Goal: Task Accomplishment & Management: Use online tool/utility

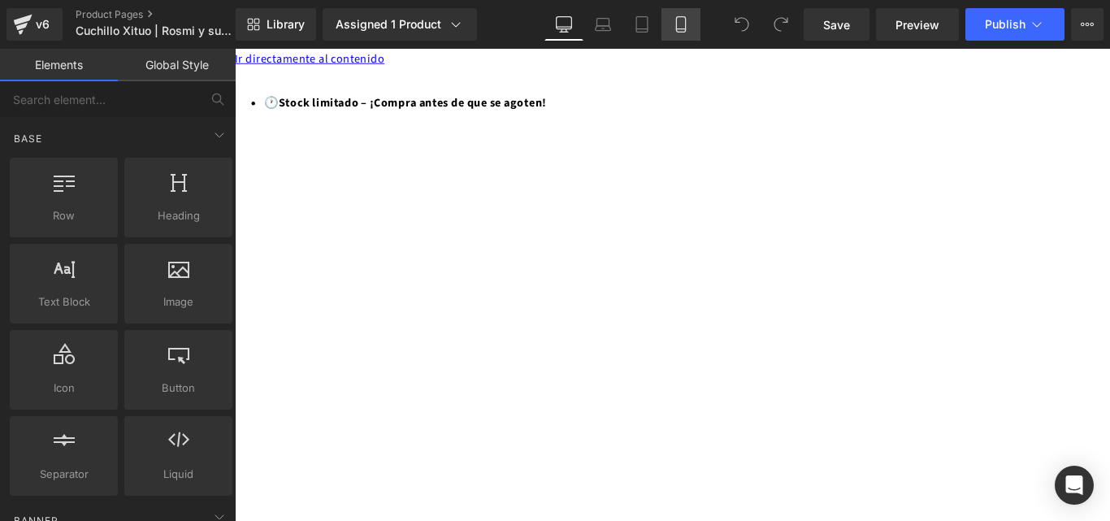
click at [673, 28] on icon at bounding box center [681, 24] width 16 height 16
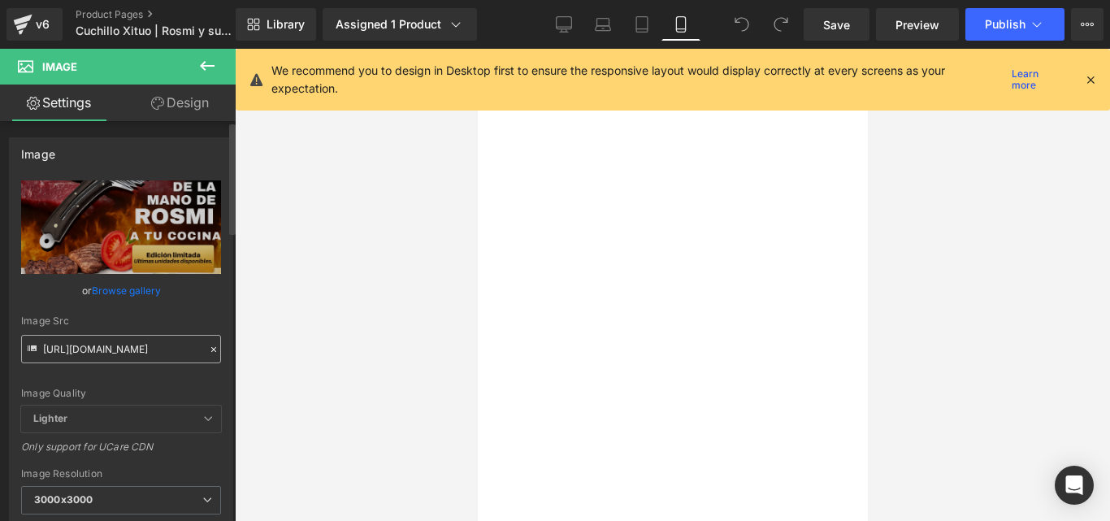
drag, startPoint x: 94, startPoint y: 374, endPoint x: 118, endPoint y: 361, distance: 26.9
click at [118, 361] on div "https://cdn.shopify.com/s/files/1/0633/8075/0420/files/PLUMA_KIZUNA_3_c325a856-…" at bounding box center [121, 390] width 223 height 421
click at [132, 348] on input "https://cdn.shopify.com/s/files/1/0633/8075/0420/files/PLUMA_KIZUNA_3_c325a856-…" at bounding box center [121, 349] width 200 height 28
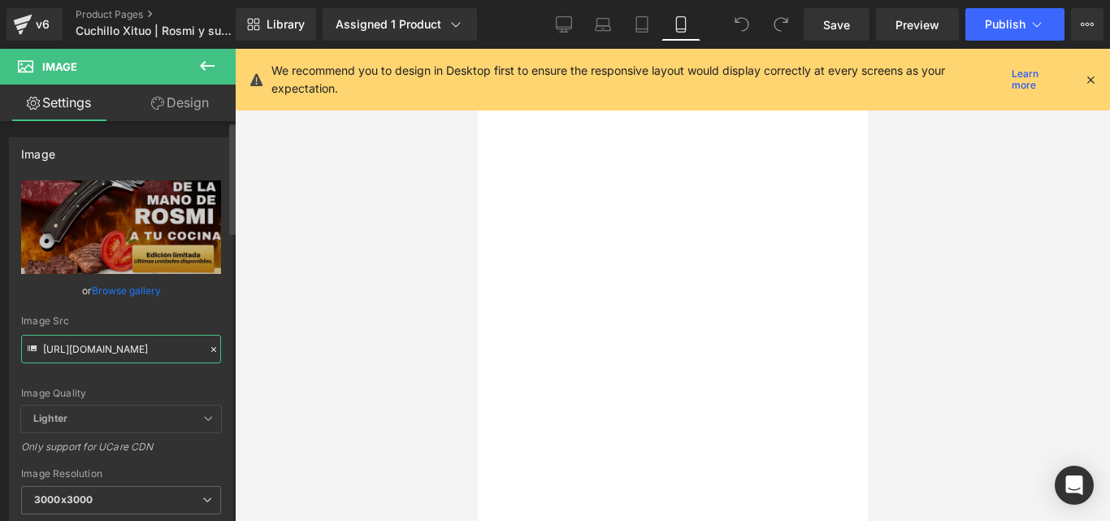
paste input "1_3a7198d9-dee0-4475-96ab-1e42fbce0236.png?v=1756263937"
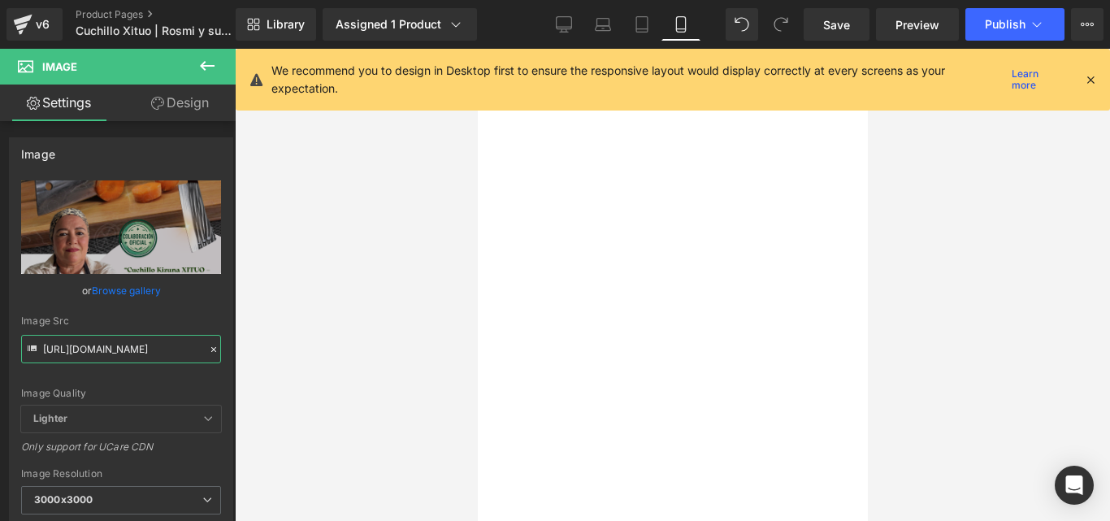
type input "https://cdn.shopify.com/s/files/1/0633/8075/0420/files/1_3a7198d9-dee0-4475-96a…"
click at [1089, 81] on icon at bounding box center [1090, 79] width 15 height 15
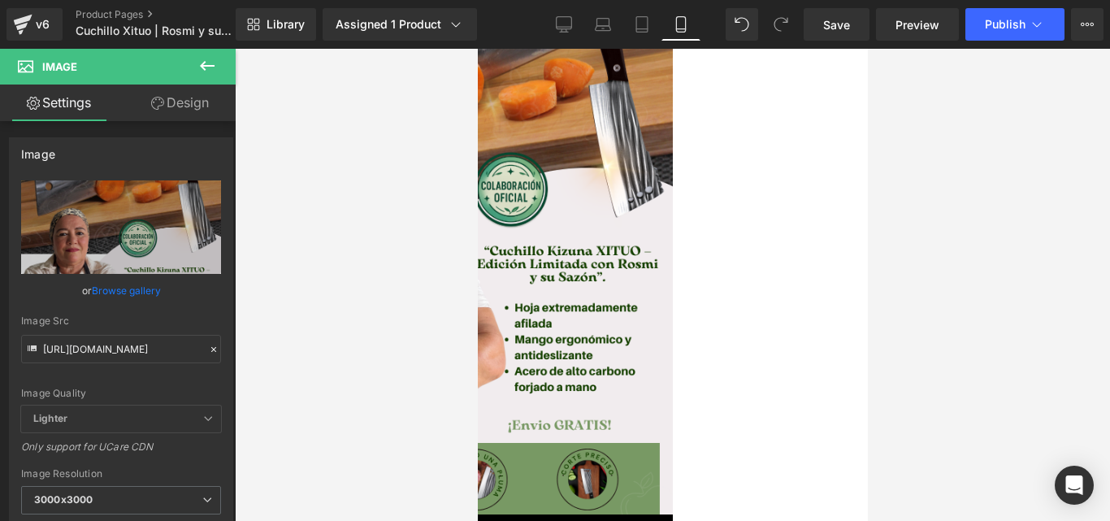
scroll to position [975, 0]
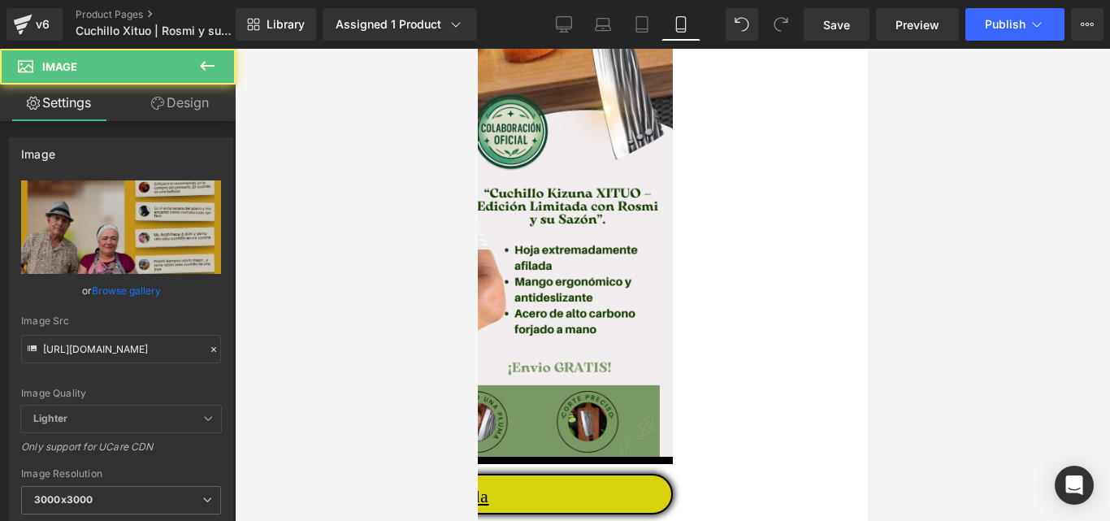
click at [155, 343] on input "https://cdn.shopify.com/s/files/1/0633/8075/0420/files/3_3000x3000.png?v=175622…" at bounding box center [121, 349] width 200 height 28
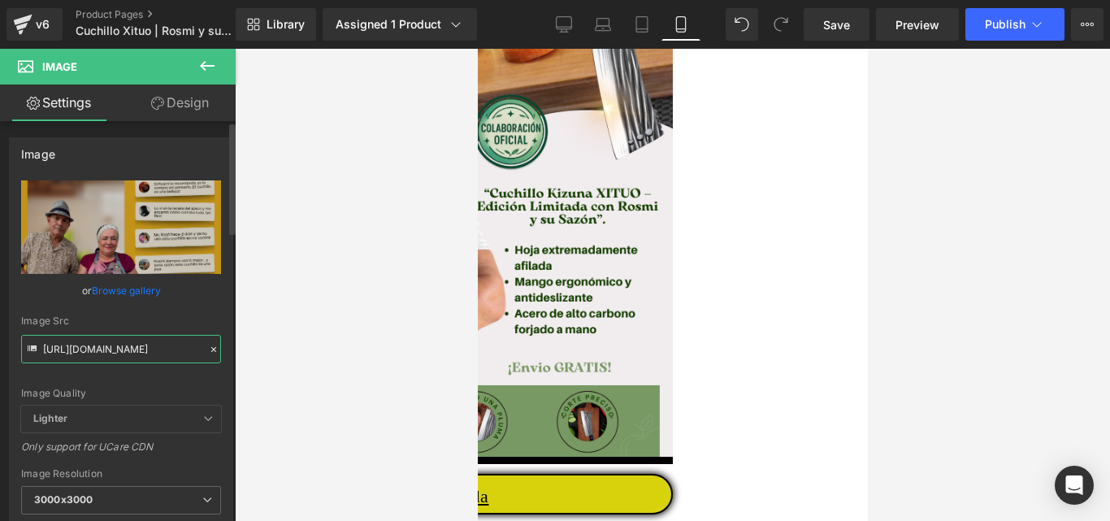
click at [155, 343] on input "https://cdn.shopify.com/s/files/1/0633/8075/0420/files/3_3000x3000.png?v=175622…" at bounding box center [121, 349] width 200 height 28
paste input "2_892d1fc4-3f72-4d83-9ebe-178ed850d27f.png?v=1756263937"
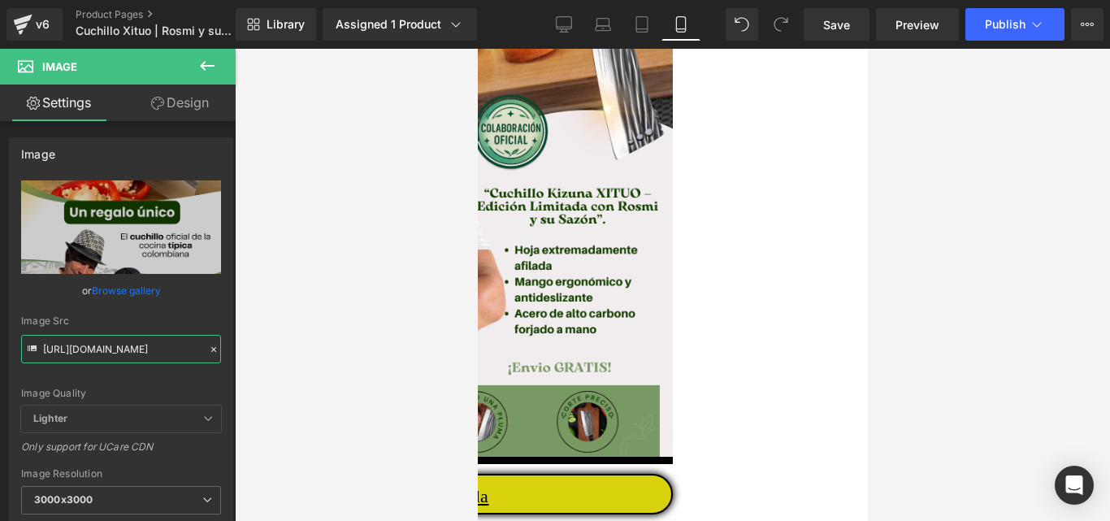
type input "https://cdn.shopify.com/s/files/1/0633/8075/0420/files/2_892d1fc4-3f72-4d83-9eb…"
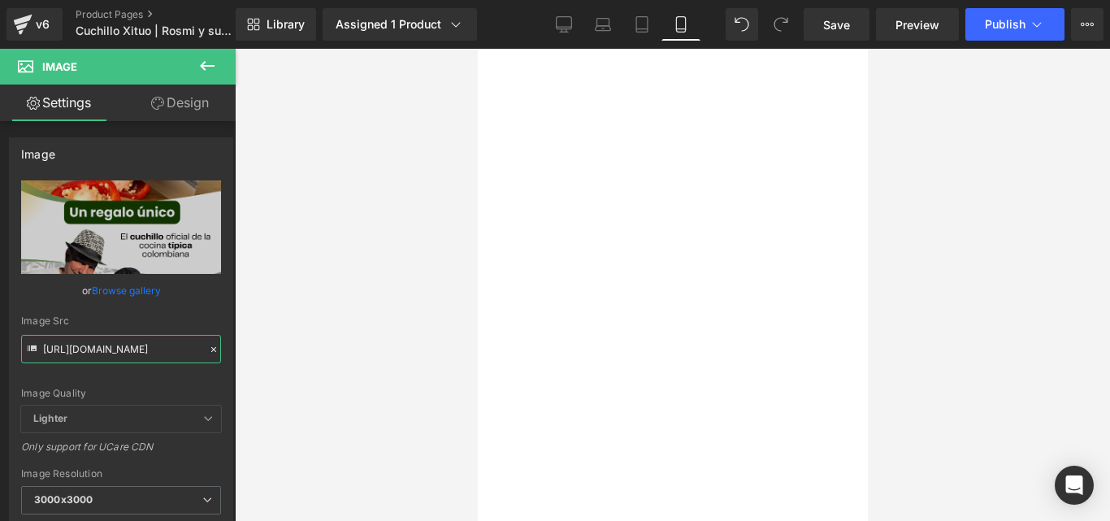
scroll to position [1625, 0]
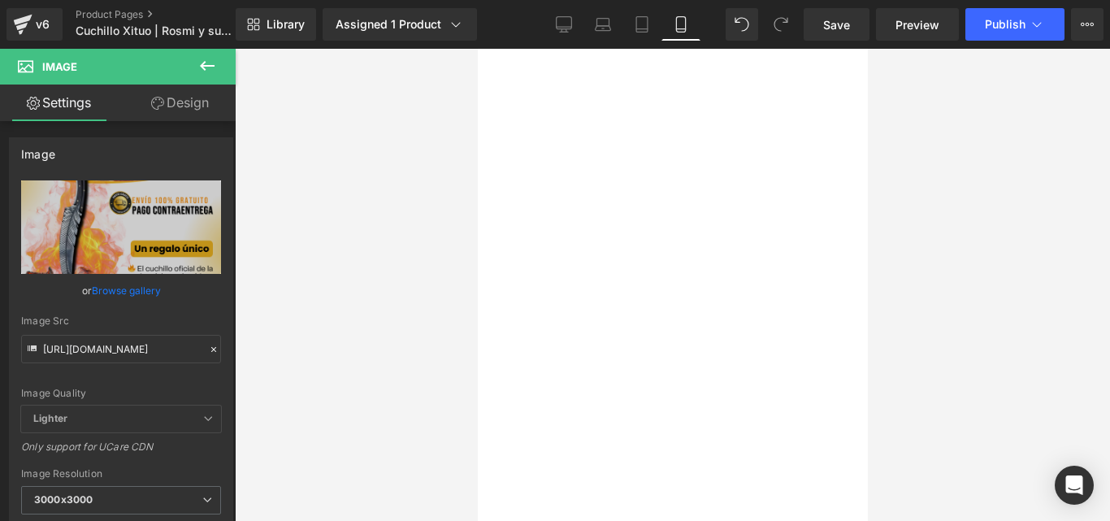
scroll to position [1950, 0]
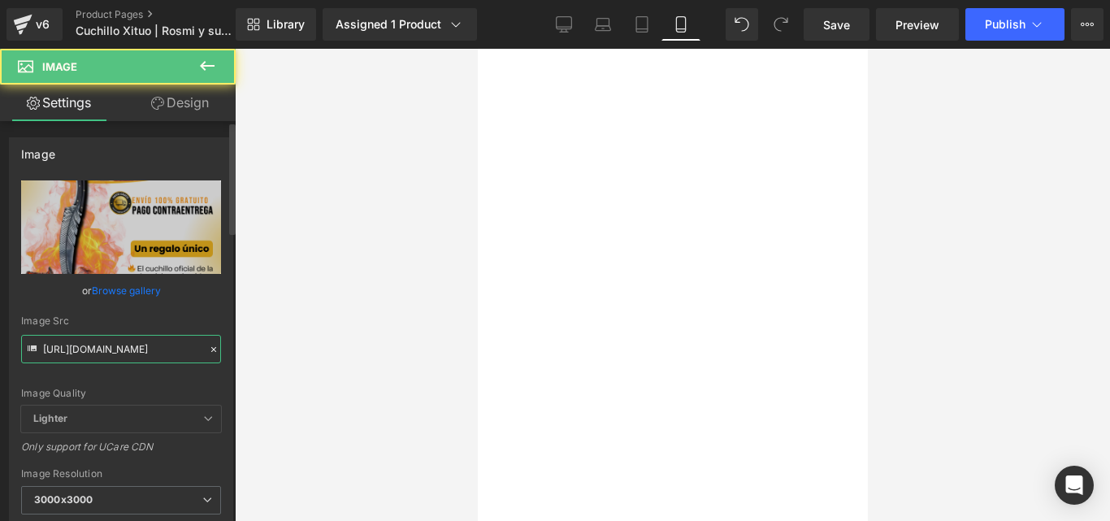
click at [148, 351] on input "https://cdn.shopify.com/s/files/1/0633/8075/0420/files/2_3000x3000.png?v=175622…" at bounding box center [121, 349] width 200 height 28
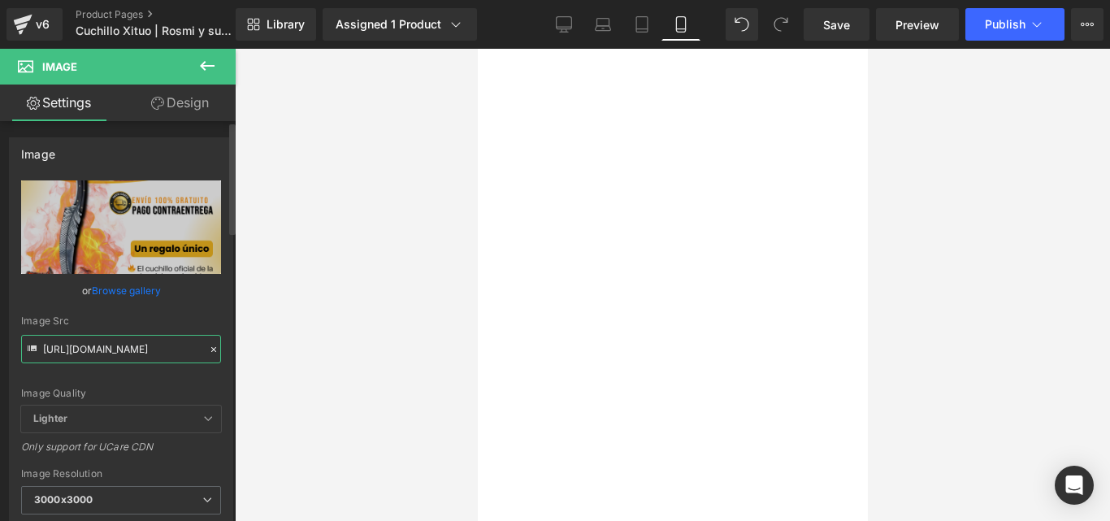
click at [148, 351] on input "https://cdn.shopify.com/s/files/1/0633/8075/0420/files/2_3000x3000.png?v=175622…" at bounding box center [121, 349] width 200 height 28
paste input "3_f1c25724-ff5e-43ef-b39d-12a14e8a7c98.png?v=1756263936"
type input "https://cdn.shopify.com/s/files/1/0633/8075/0420/files/3_f1c25724-ff5e-43ef-b39…"
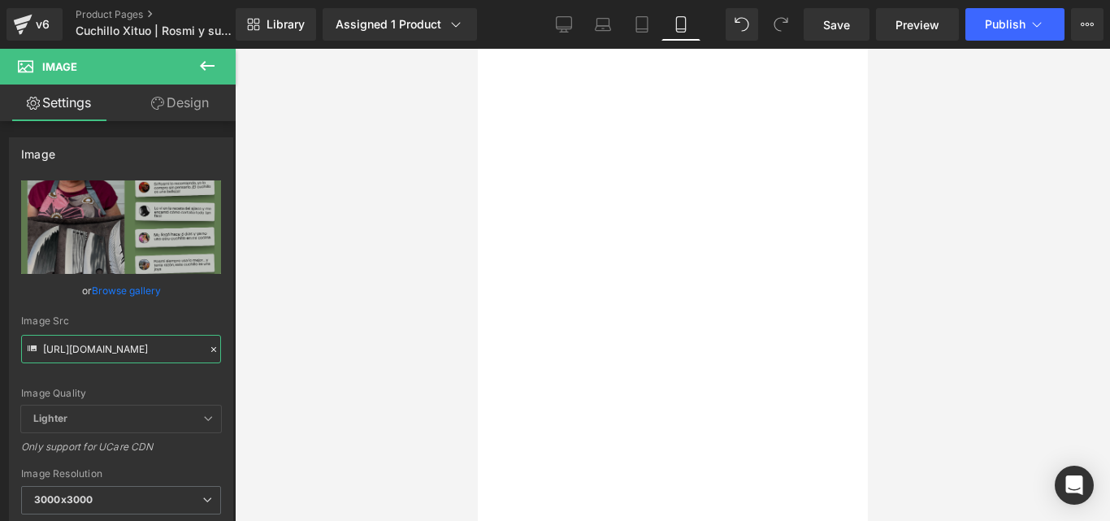
scroll to position [2274, 0]
drag, startPoint x: 669, startPoint y: 305, endPoint x: 556, endPoint y: 122, distance: 215.5
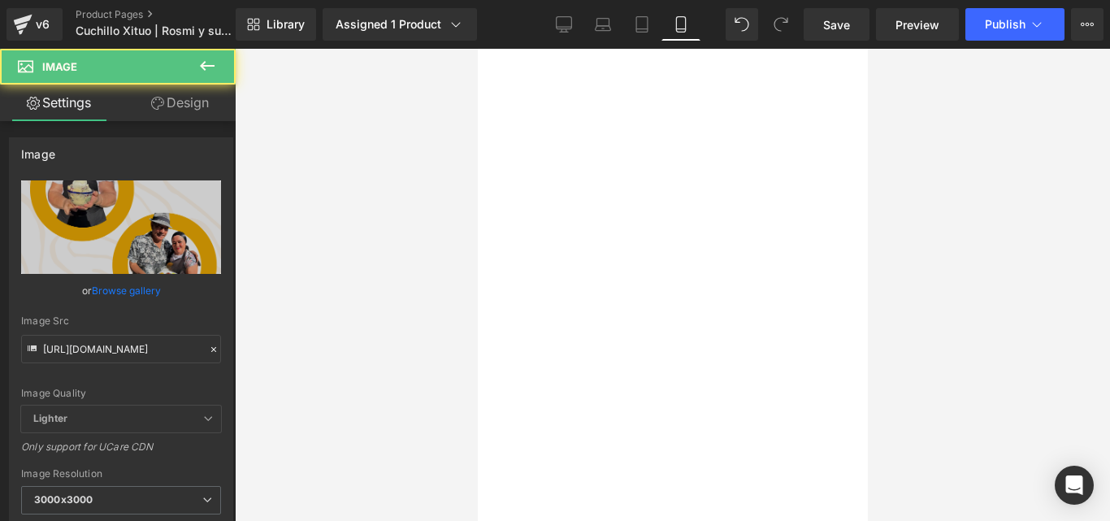
drag, startPoint x: 547, startPoint y: 236, endPoint x: 746, endPoint y: 254, distance: 199.8
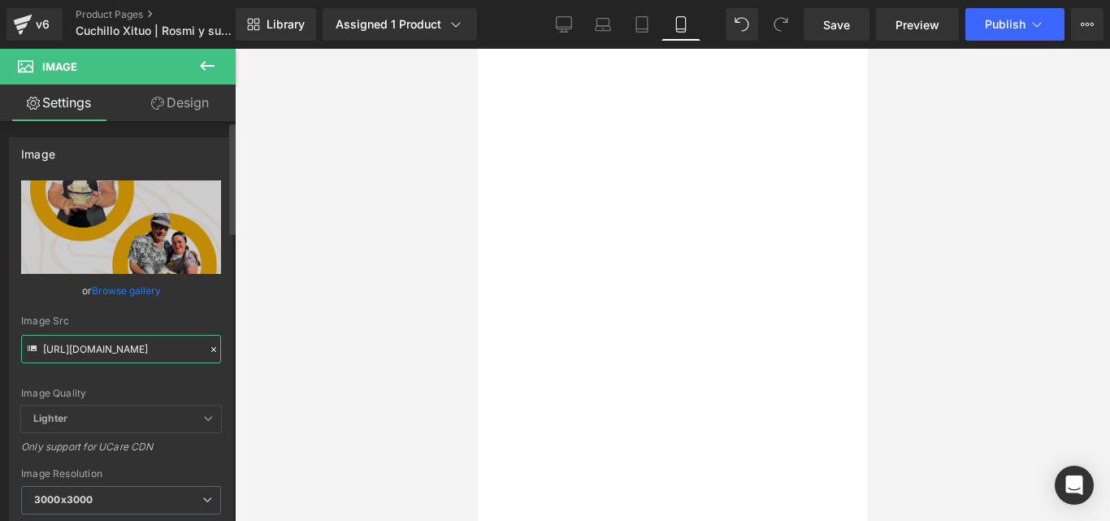
click at [134, 348] on input "https://cdn.shopify.com/s/files/1/0633/8075/0420/files/PLUMA_KIZUNA_2_3000x3000…" at bounding box center [121, 349] width 200 height 28
type input "https://cdn.shopify.com/s/files/1/0633/8075/0420/files/5_c08b58b3-7d63-4fdb-a1e…"
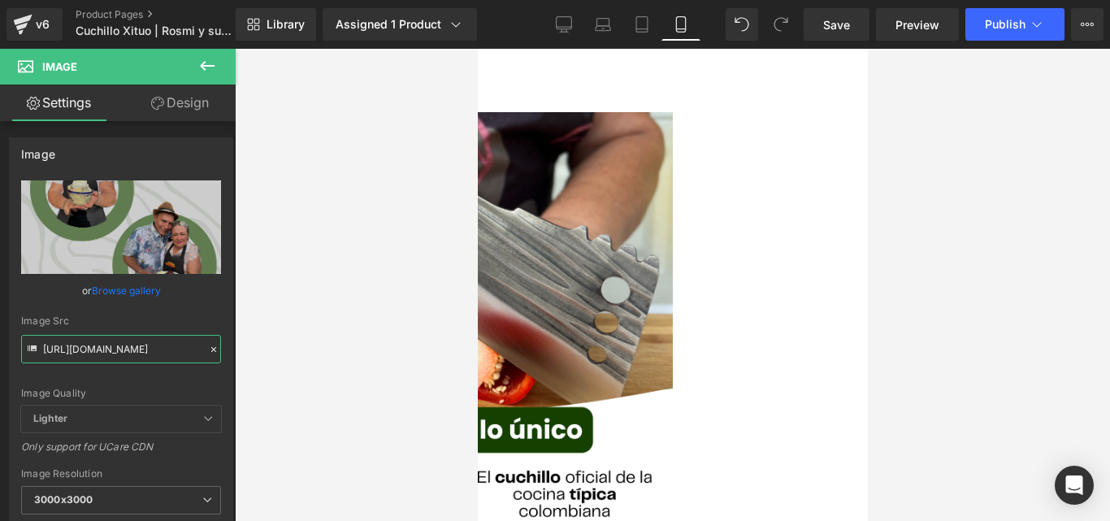
scroll to position [3087, 0]
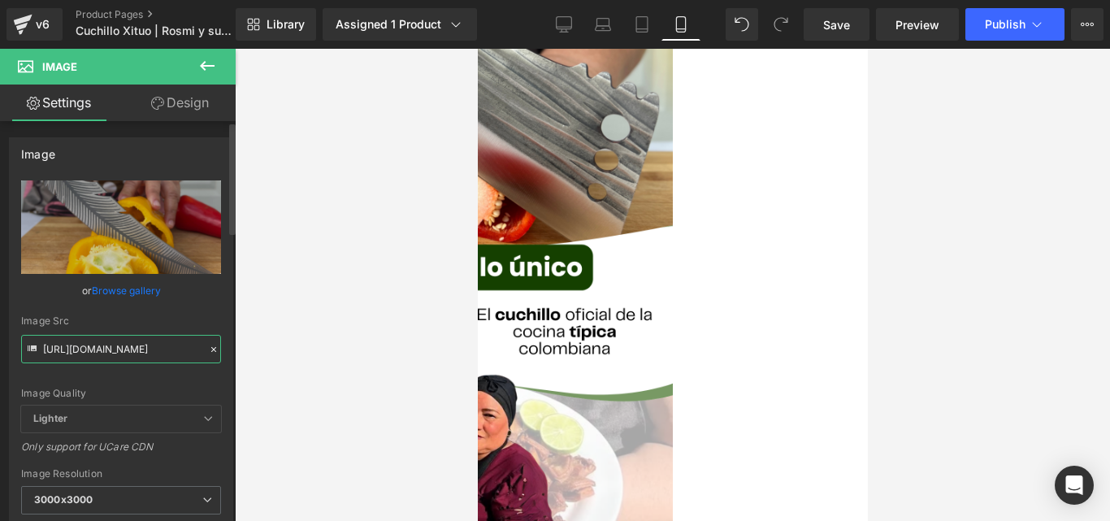
click at [132, 353] on input "https://cdn.shopify.com/s/files/1/0633/8075/0420/files/PLUMA_KIZUNA_1_3000x3000…" at bounding box center [121, 349] width 200 height 28
paste input "4_c2951536-0ef6-4316-96e4-0ec76c2324d5.png?v=1756263937"
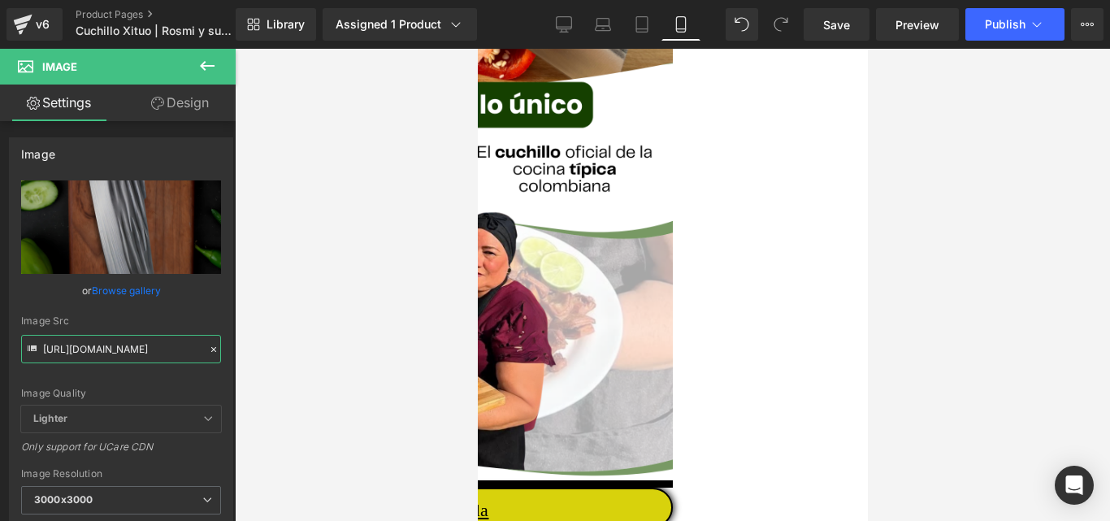
scroll to position [3412, 0]
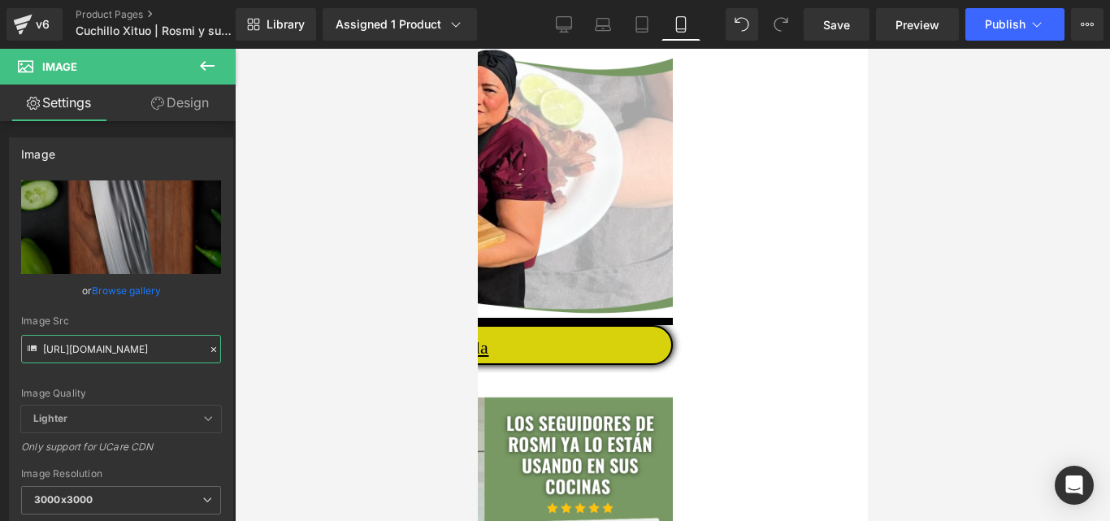
type input "https://cdn.shopify.com/s/files/1/0633/8075/0420/files/4_c2951536-0ef6-4316-96e…"
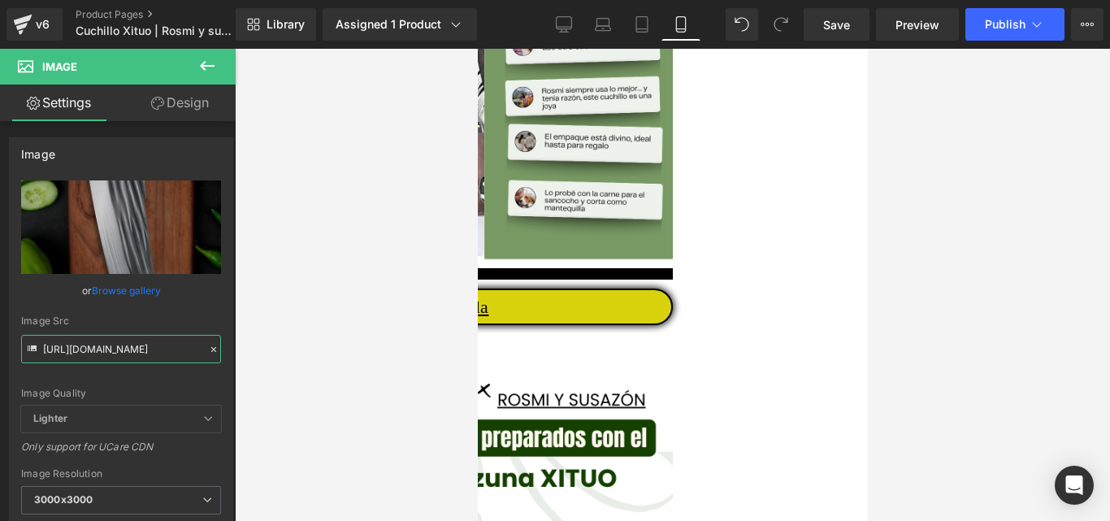
scroll to position [4062, 0]
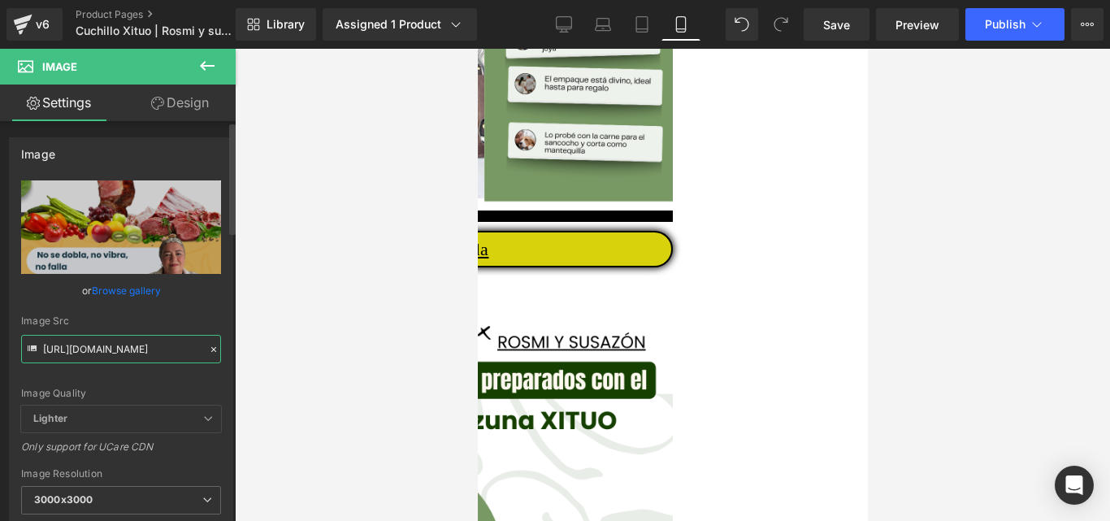
click at [171, 348] on input "https://cdn.shopify.com/s/files/1/0633/8075/0420/files/5_3000x3000.png?v=175622…" at bounding box center [121, 349] width 200 height 28
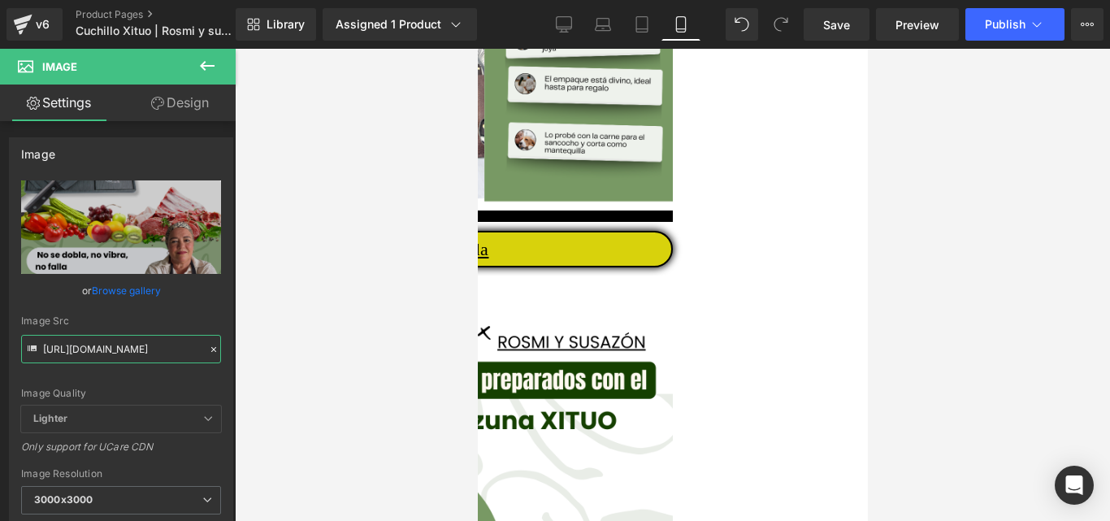
type input "https://cdn.shopify.com/s/files/1/0633/8075/0420/files/6_020baf45-446c-426e-8a2…"
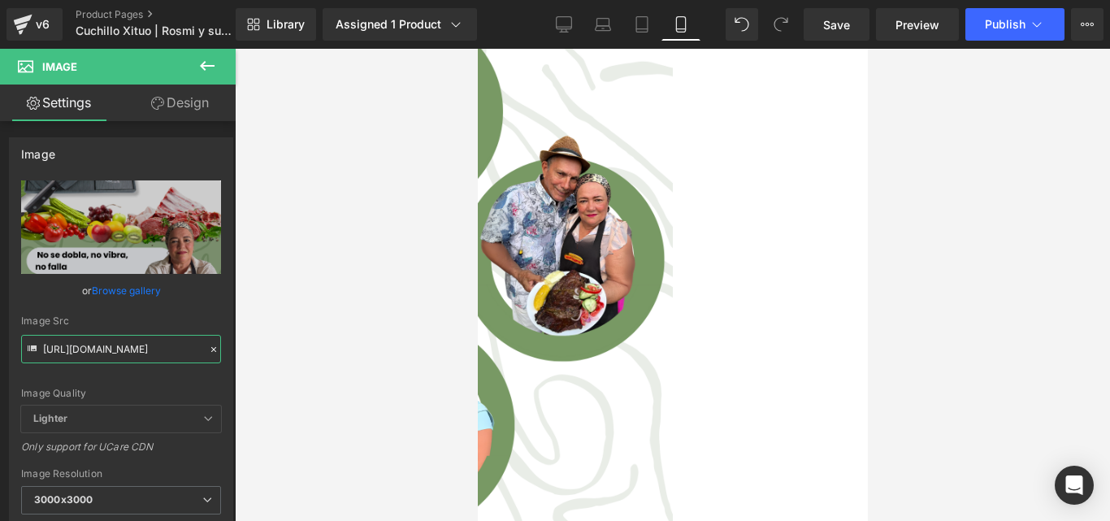
scroll to position [4549, 0]
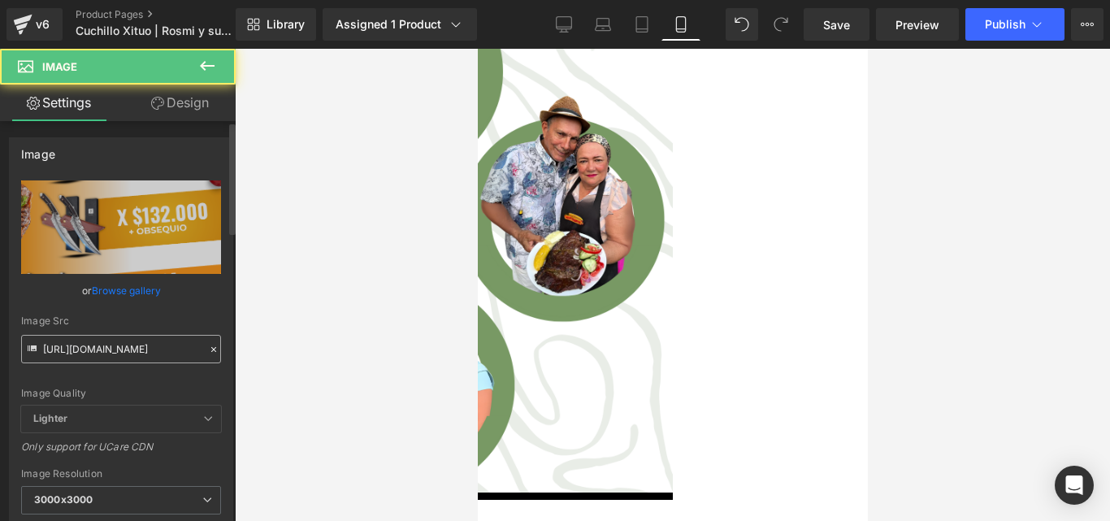
click at [158, 354] on input "https://cdn.shopify.com/s/files/1/0633/8075/0420/files/6_3000x3000.png?v=175622…" at bounding box center [121, 349] width 200 height 28
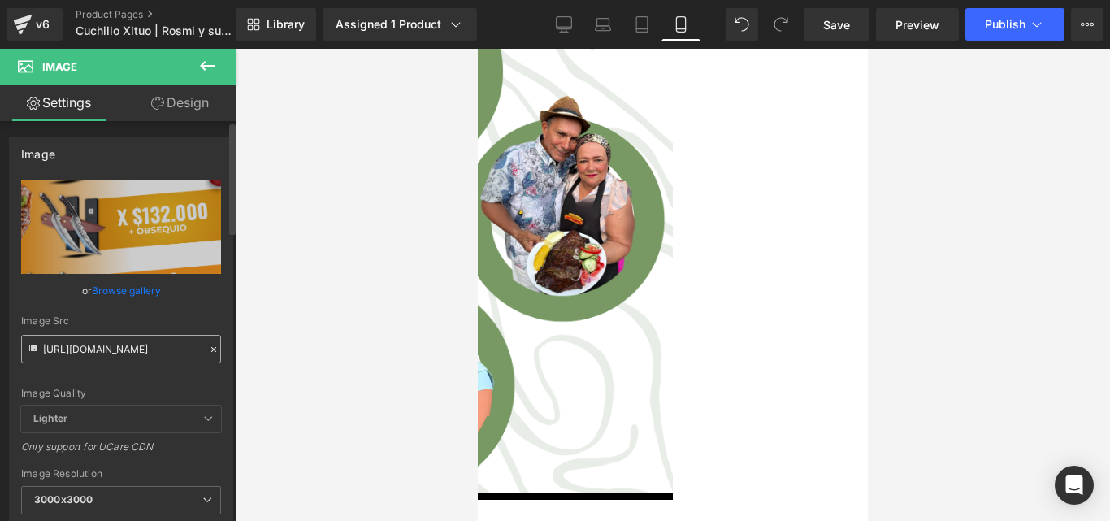
click at [158, 354] on input "https://cdn.shopify.com/s/files/1/0633/8075/0420/files/6_3000x3000.png?v=175622…" at bounding box center [121, 349] width 200 height 28
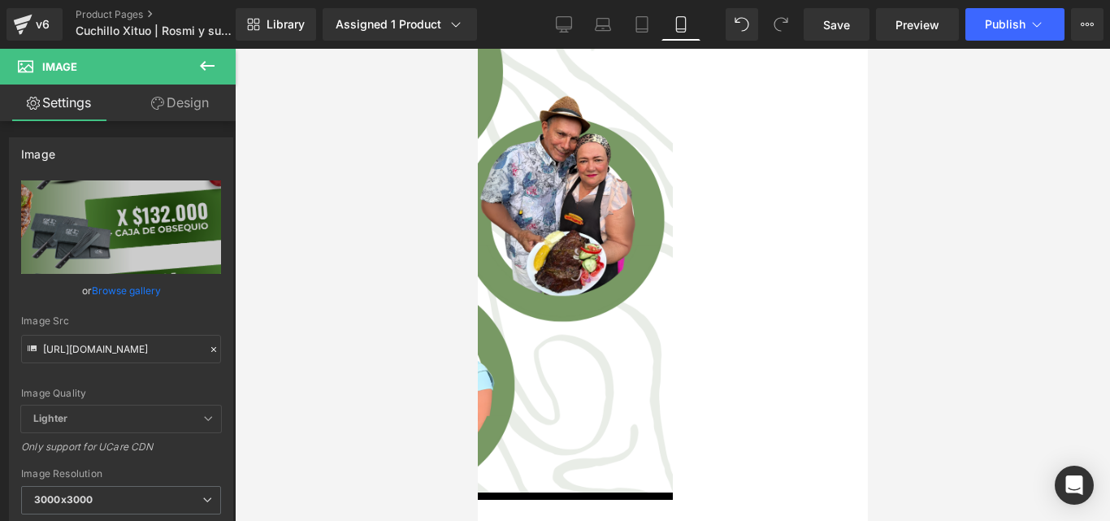
type input "https://cdn.shopify.com/s/files/1/0633/8075/0420/files/7_3000x3000.png?v=175626…"
click at [433, 307] on div at bounding box center [672, 285] width 875 height 472
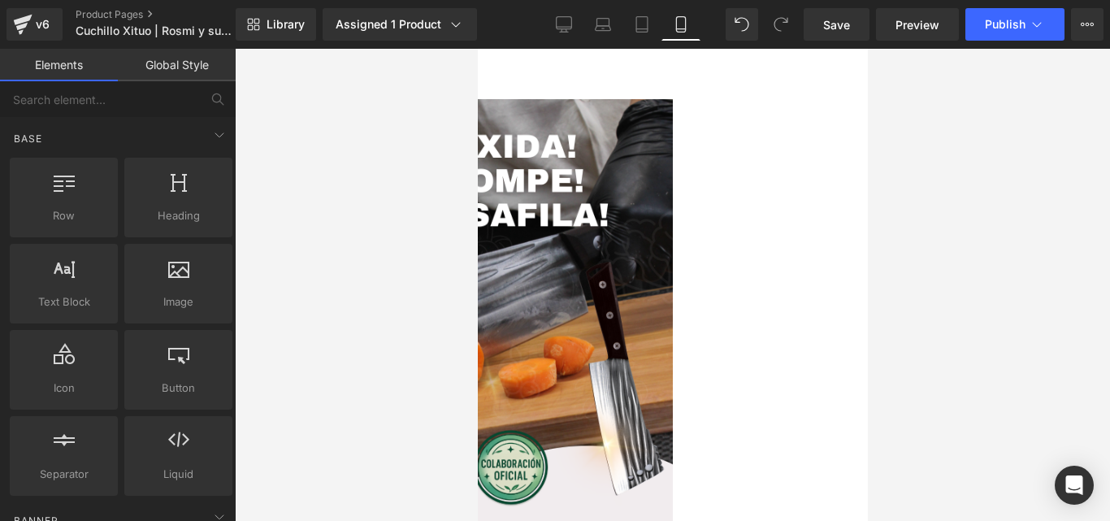
scroll to position [650, 0]
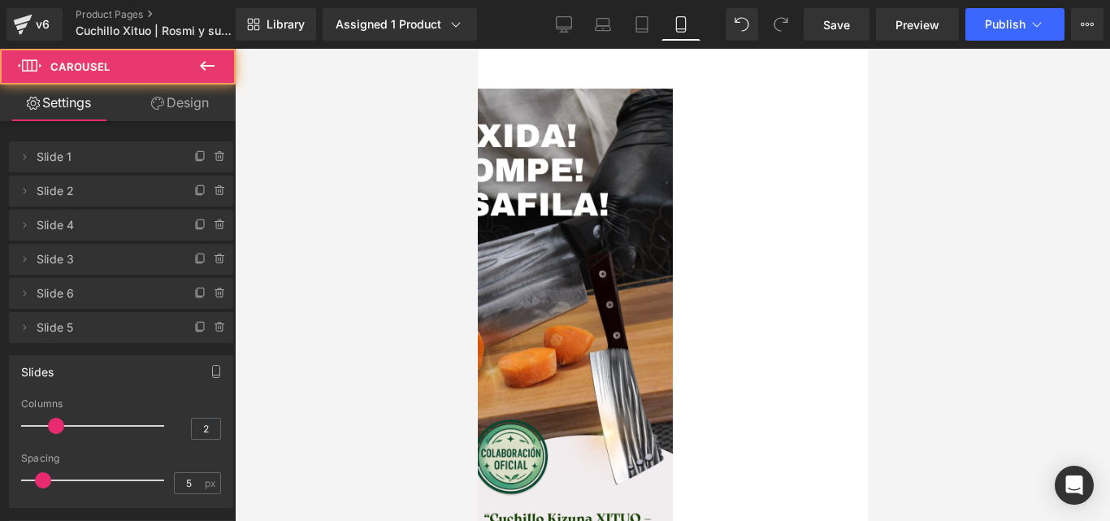
drag, startPoint x: 749, startPoint y: 223, endPoint x: 750, endPoint y: 209, distance: 13.8
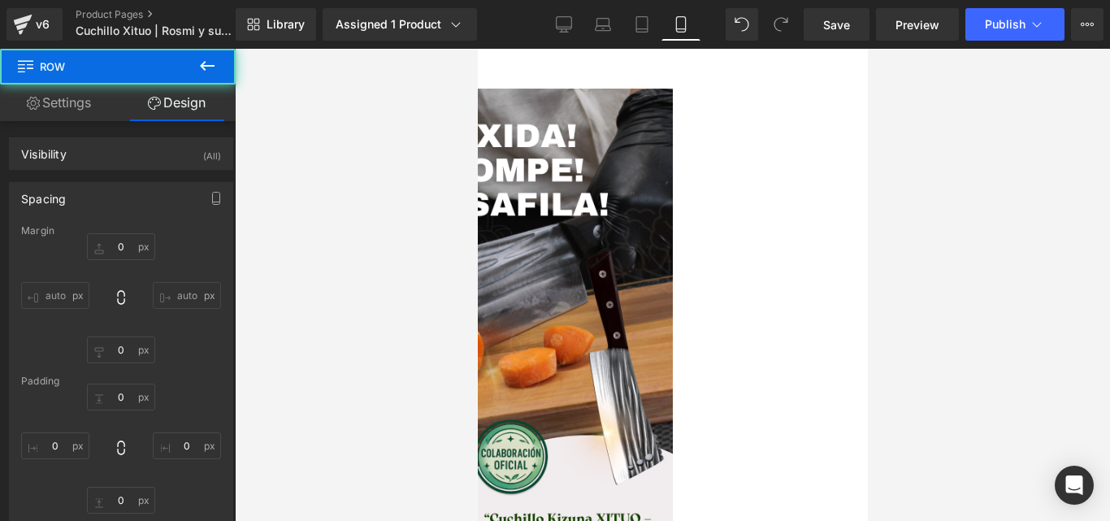
click at [996, 270] on div at bounding box center [672, 285] width 875 height 472
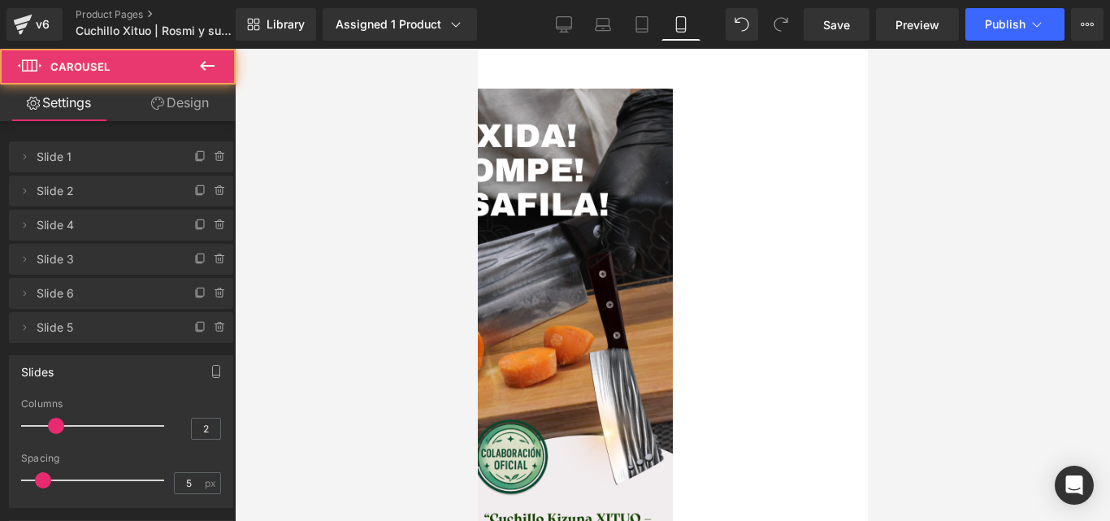
drag, startPoint x: 764, startPoint y: 209, endPoint x: 1515, endPoint y: 276, distance: 754.4
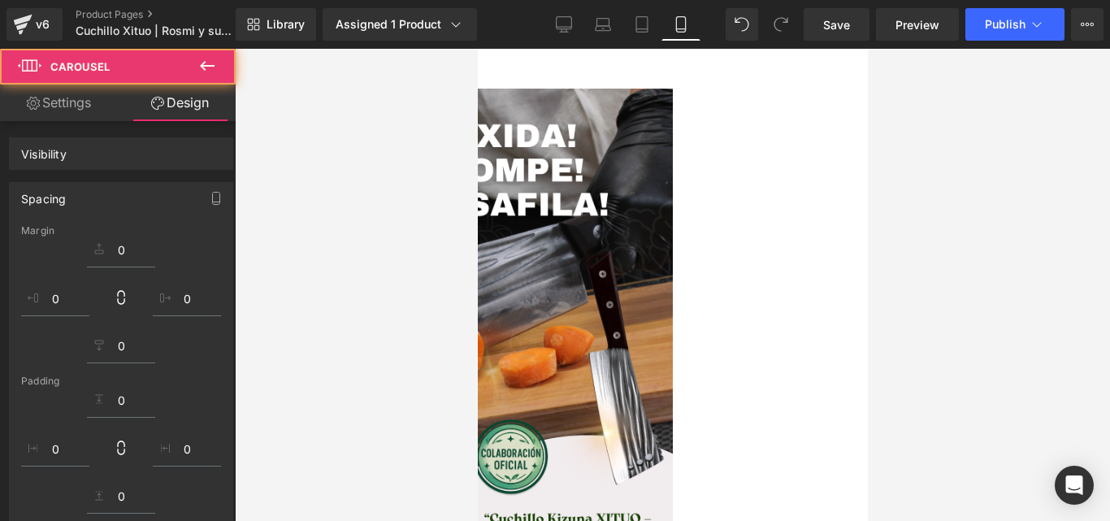
click at [1038, 227] on div at bounding box center [672, 285] width 875 height 472
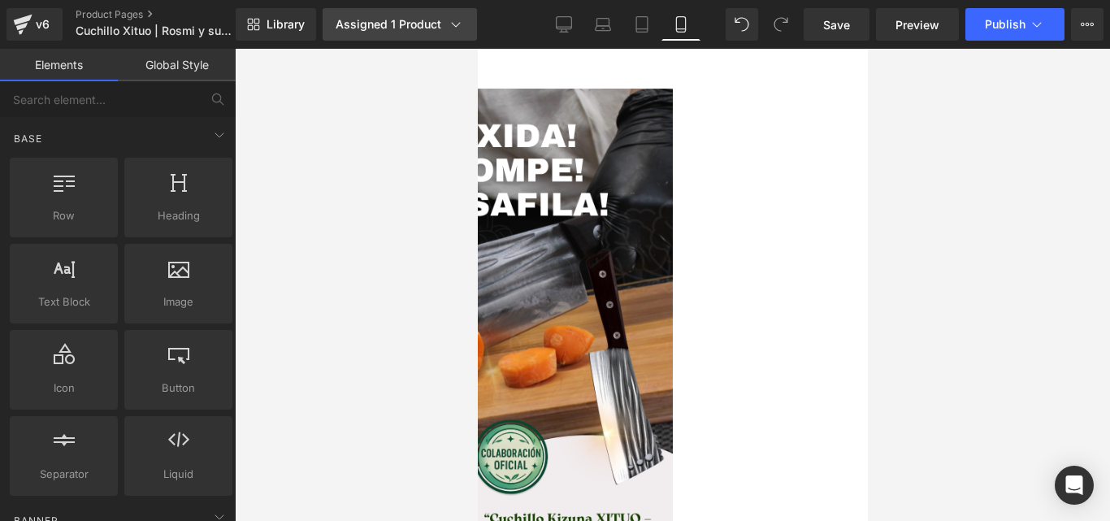
click at [364, 18] on div "Assigned 1 Product" at bounding box center [399, 24] width 128 height 16
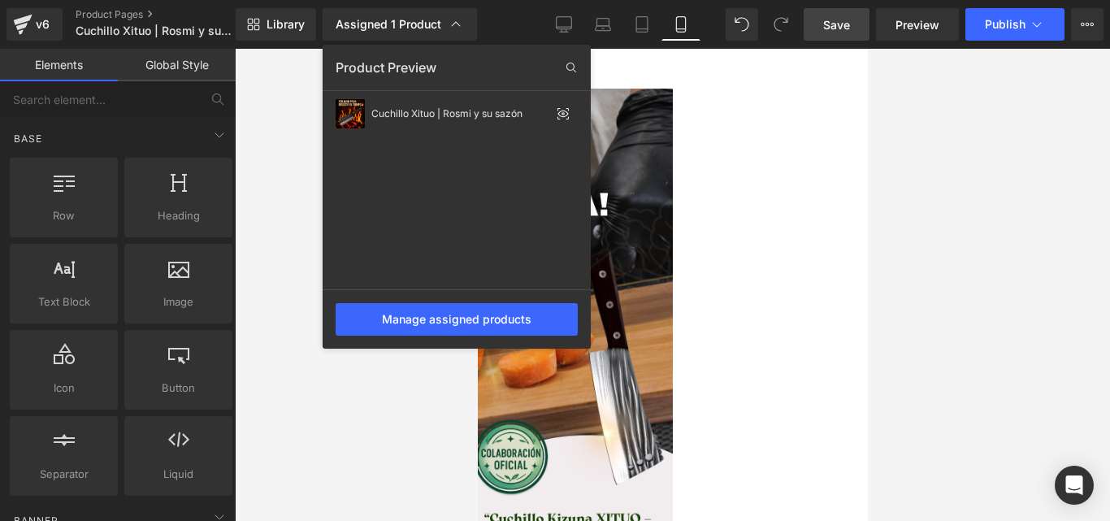
click at [837, 28] on span "Save" at bounding box center [836, 24] width 27 height 17
click at [1002, 252] on div at bounding box center [672, 285] width 875 height 472
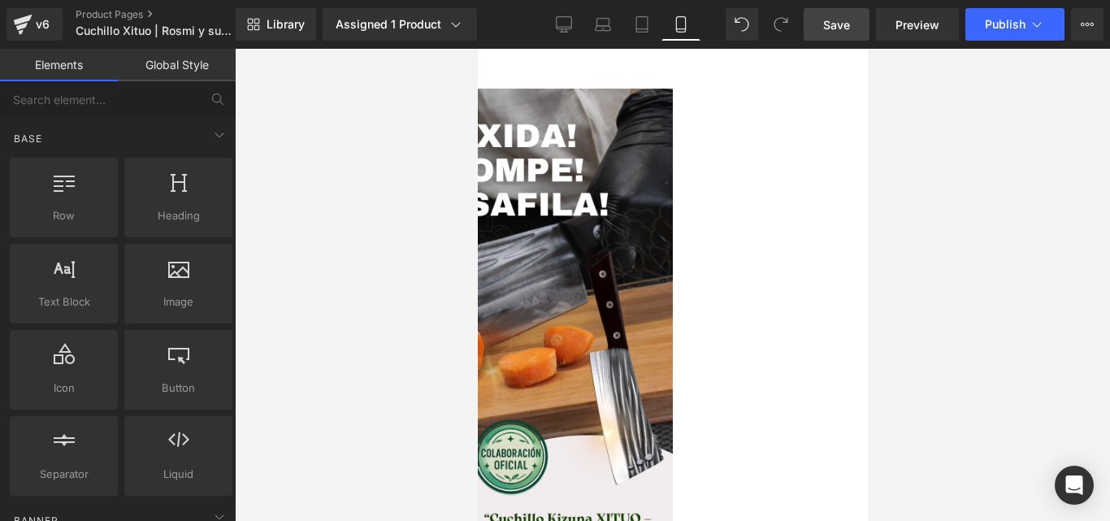
click at [913, 288] on div at bounding box center [672, 285] width 875 height 472
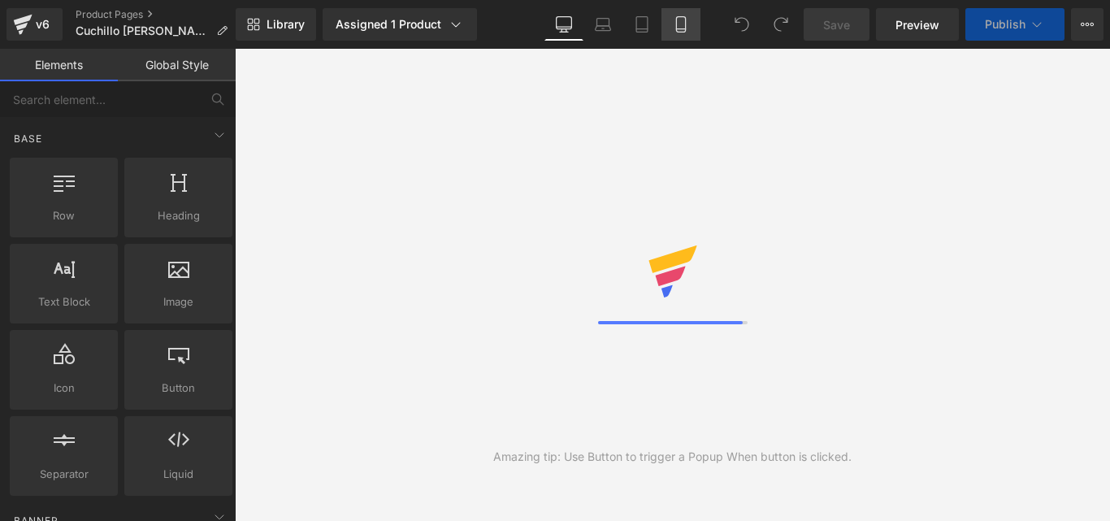
click at [677, 19] on icon at bounding box center [681, 24] width 16 height 16
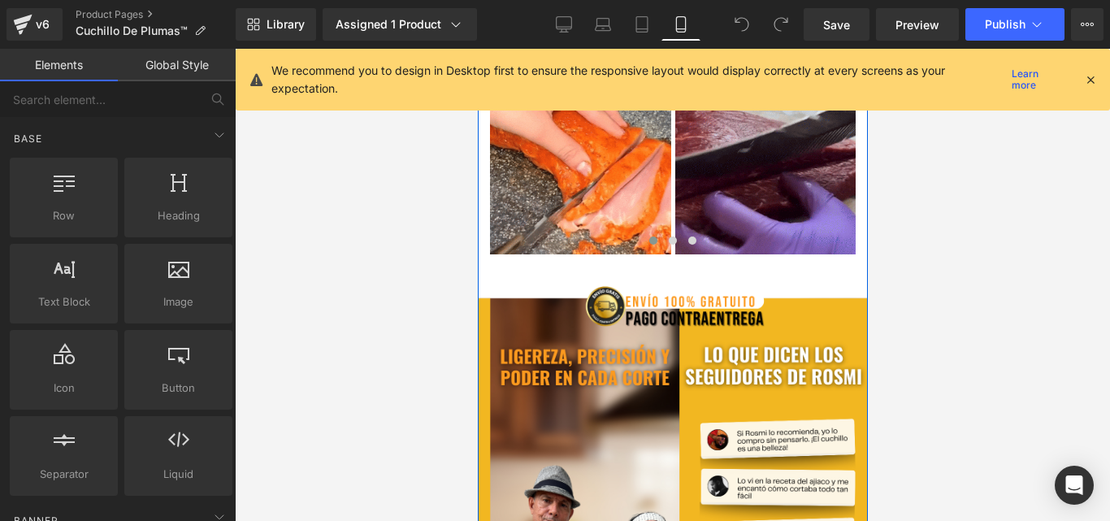
scroll to position [683, 0]
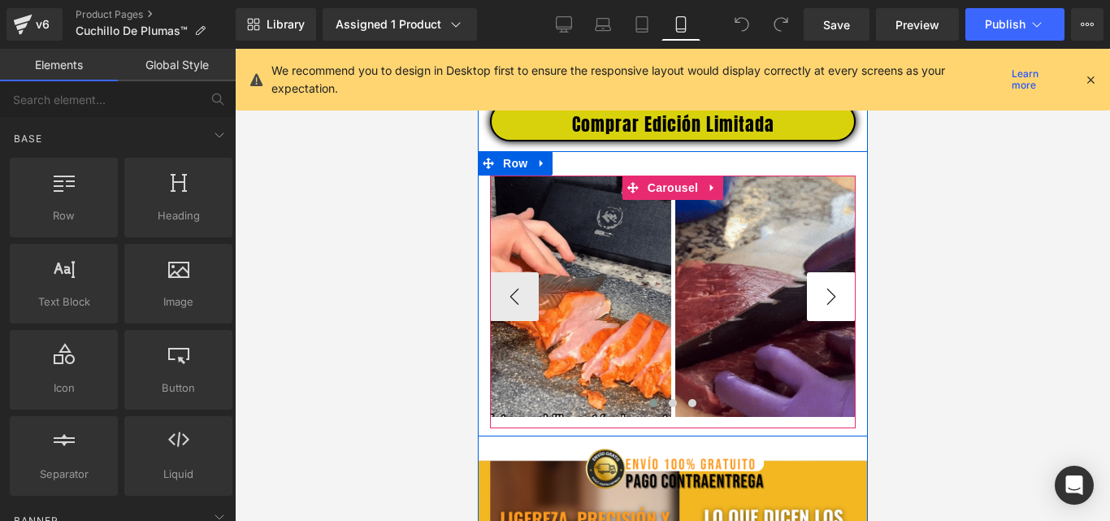
click at [822, 301] on button "›" at bounding box center [830, 296] width 49 height 49
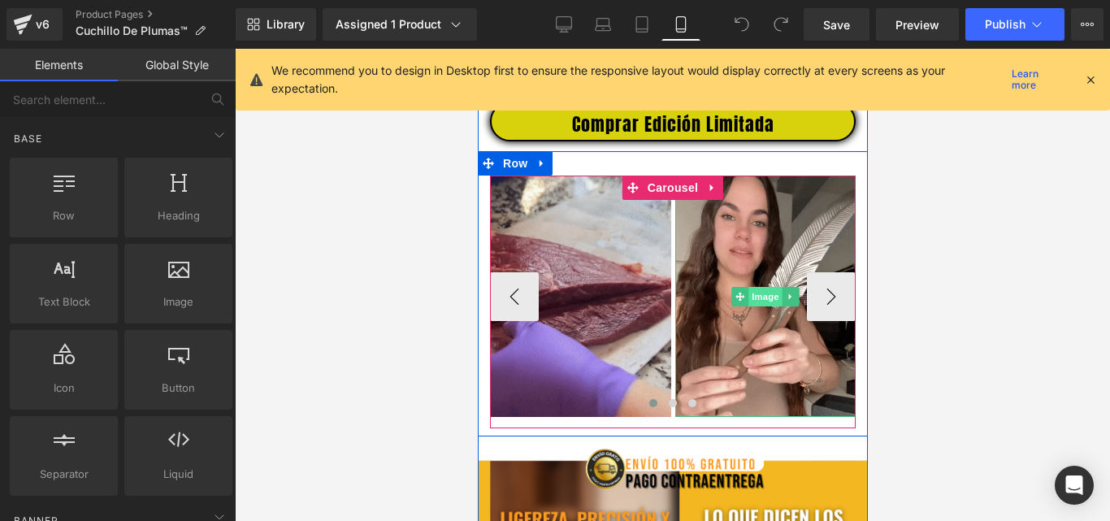
click at [753, 301] on span "Image" at bounding box center [764, 296] width 34 height 19
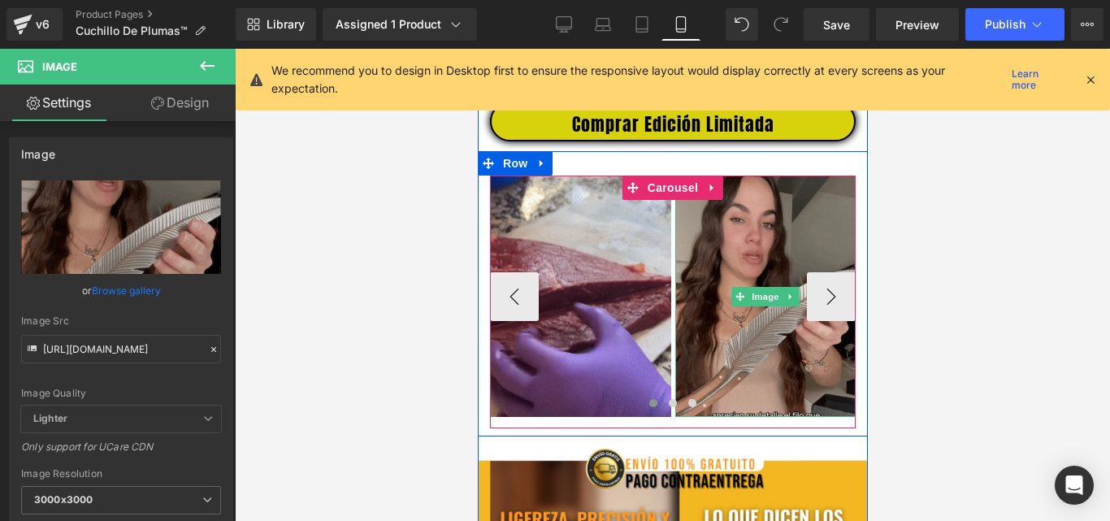
click at [702, 291] on img at bounding box center [764, 295] width 181 height 241
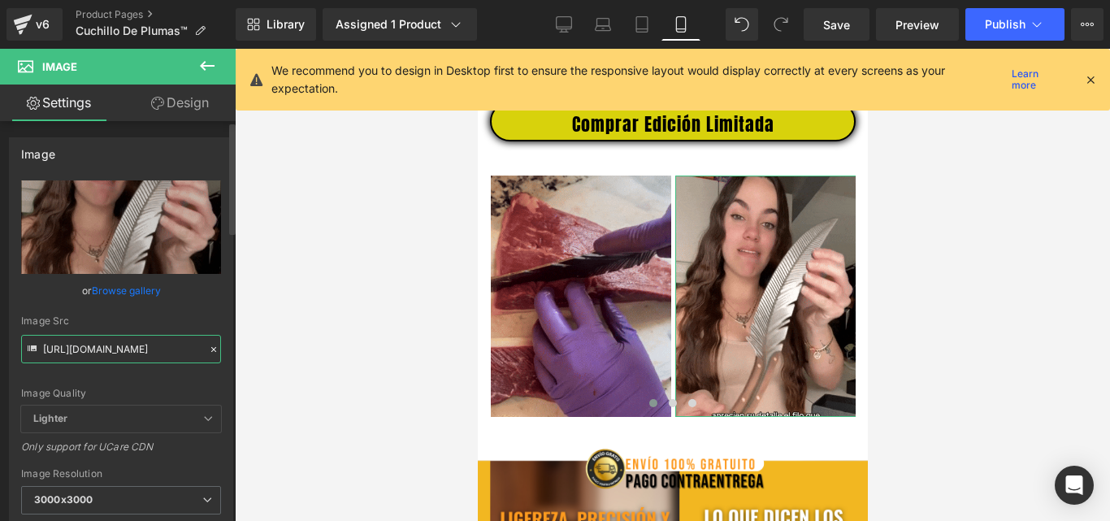
click at [155, 341] on input "[URL][DOMAIN_NAME]" at bounding box center [121, 349] width 200 height 28
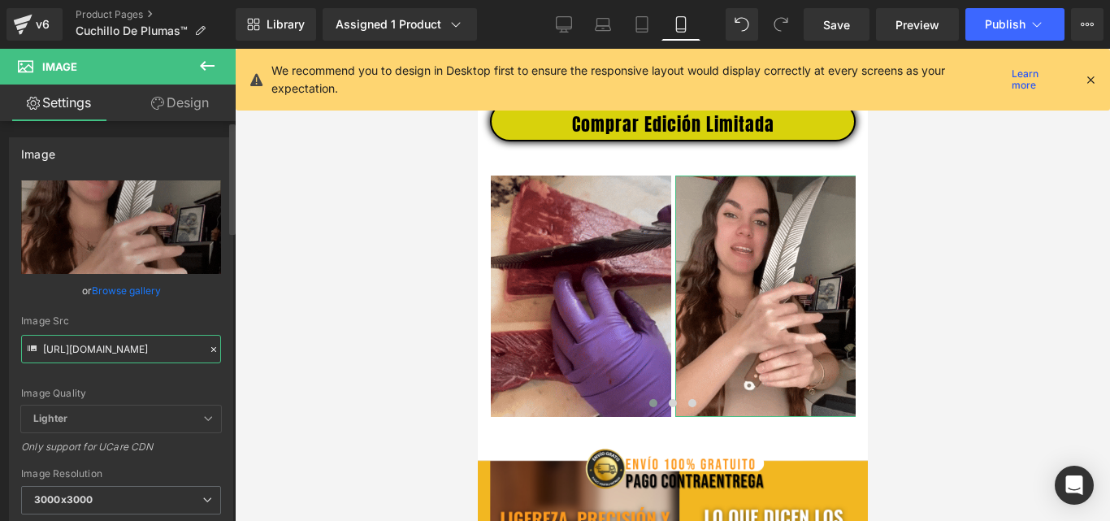
click at [155, 341] on input "[URL][DOMAIN_NAME]" at bounding box center [121, 349] width 200 height 28
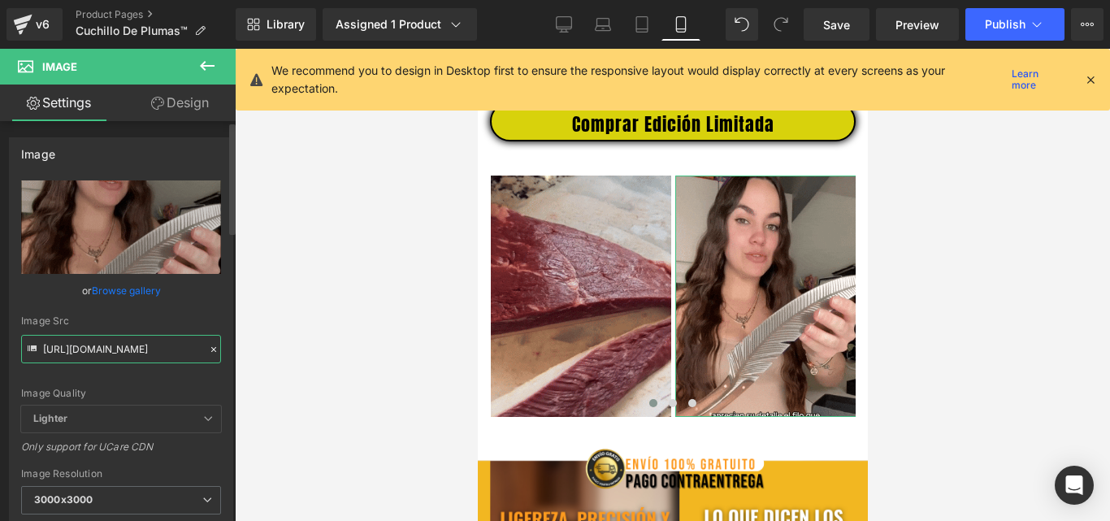
click at [155, 341] on input "[URL][DOMAIN_NAME]" at bounding box center [121, 349] width 200 height 28
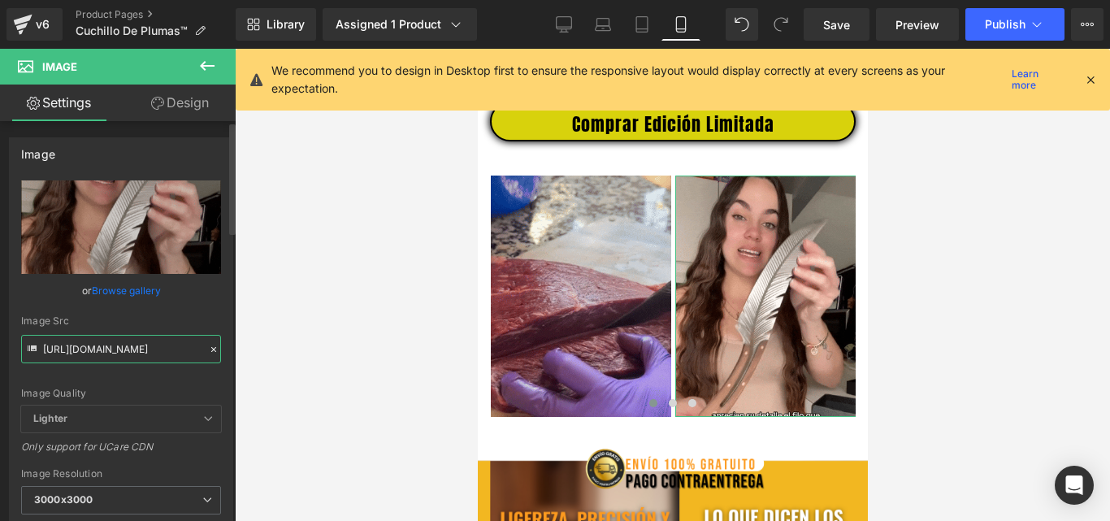
paste input "[DOMAIN_NAME][URL]"
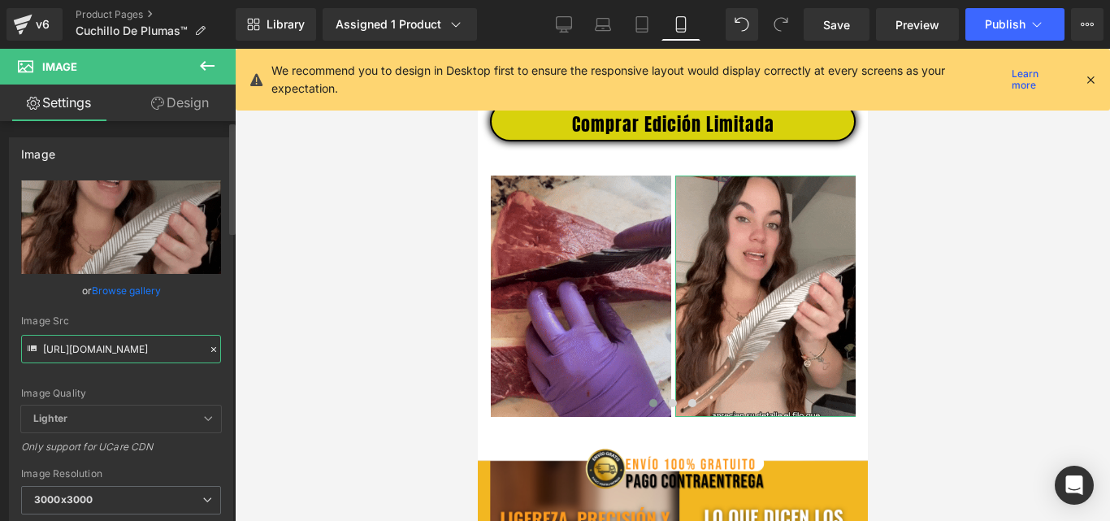
scroll to position [0, 818]
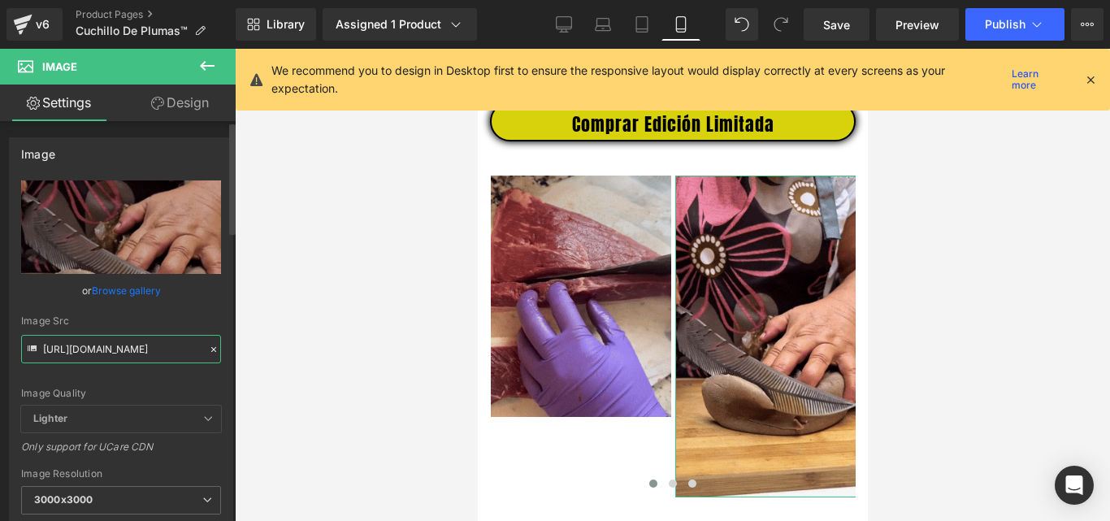
type input "[URL][DOMAIN_NAME]"
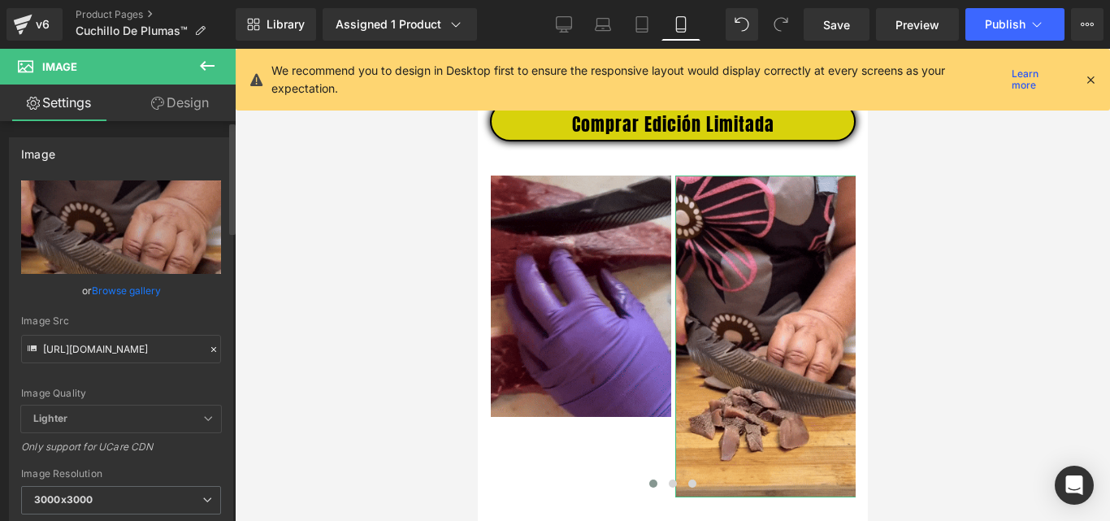
scroll to position [0, 0]
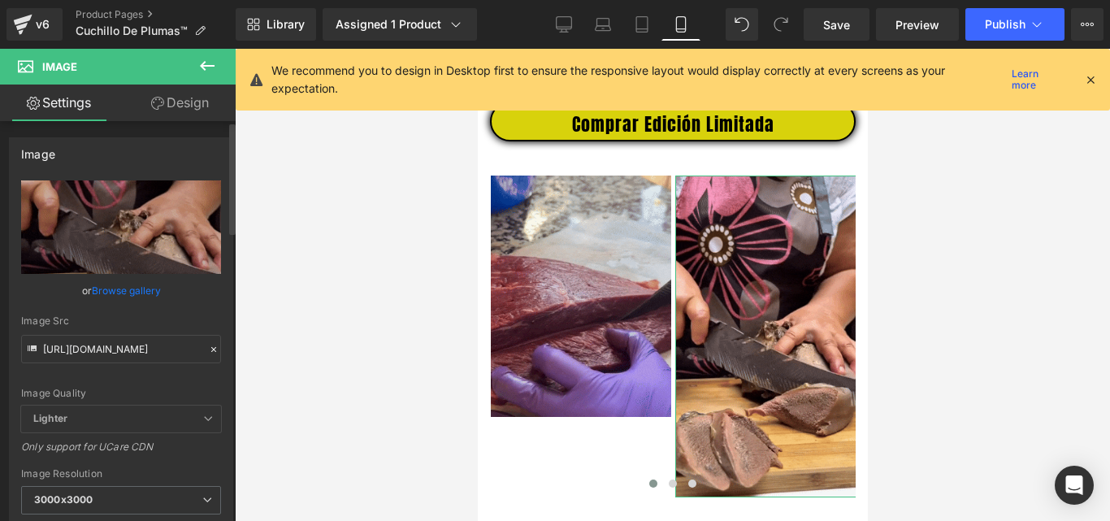
click at [106, 423] on span "Lighter" at bounding box center [121, 418] width 200 height 27
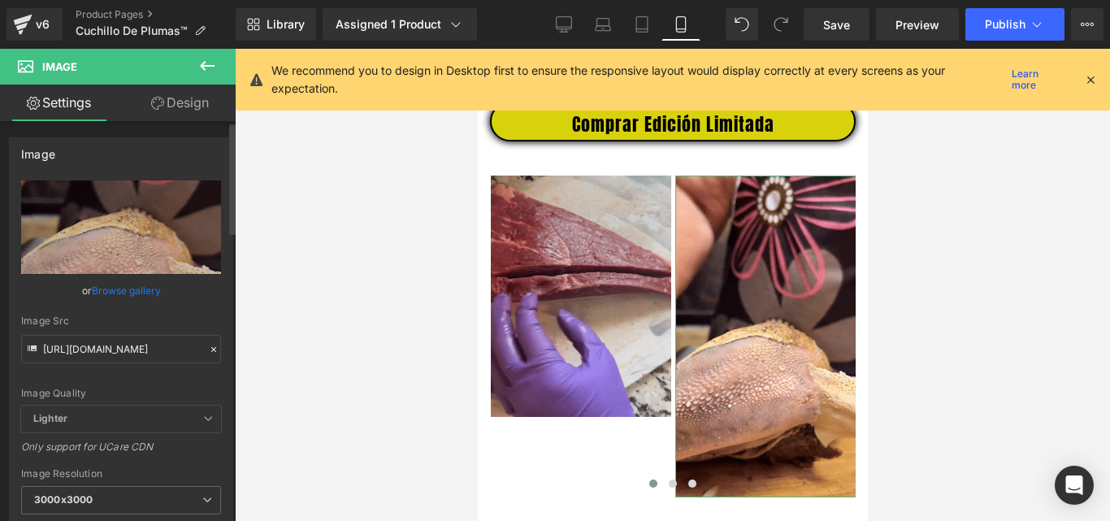
click at [119, 413] on span "Lighter" at bounding box center [121, 418] width 200 height 27
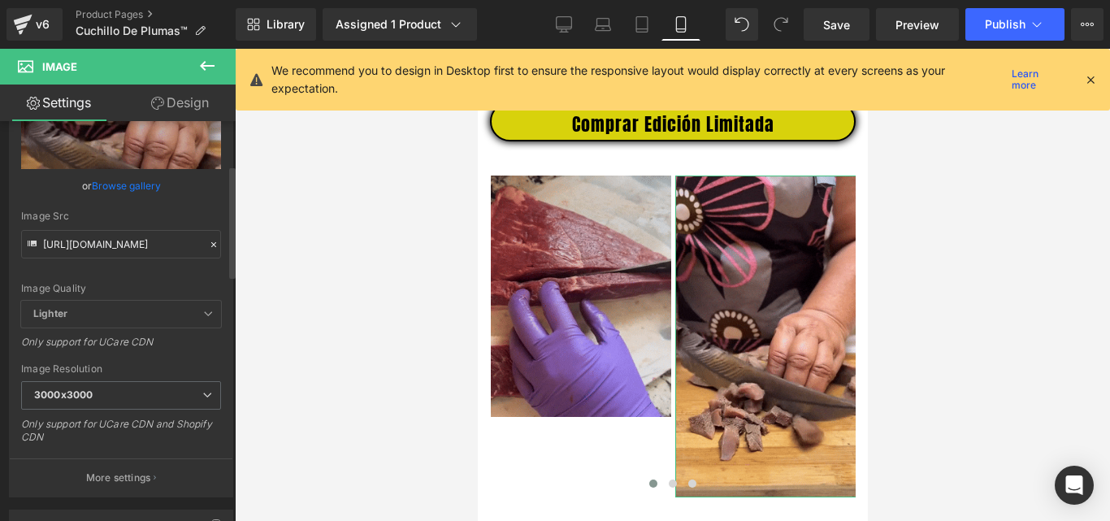
scroll to position [162, 0]
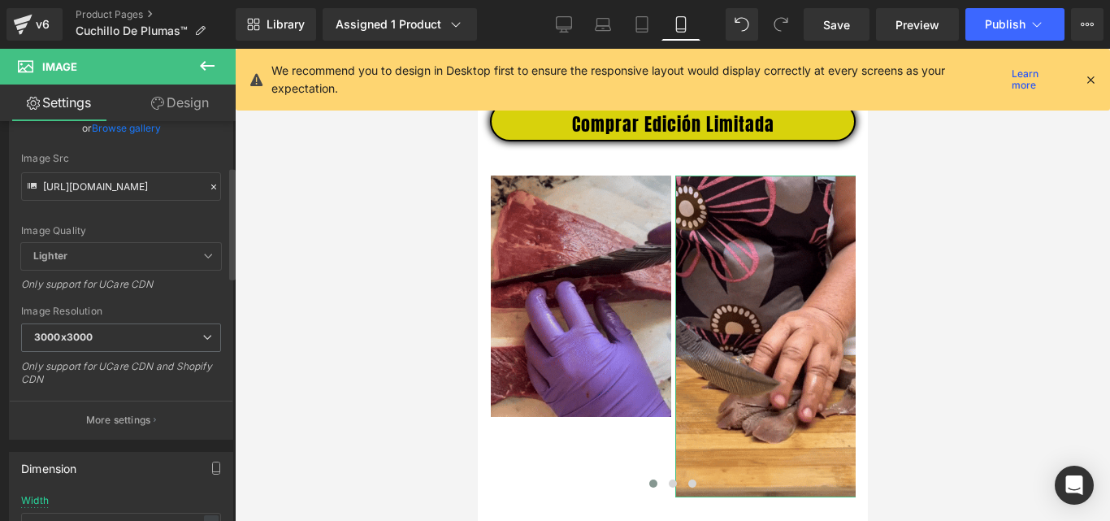
click at [210, 257] on span "Lighter" at bounding box center [121, 256] width 200 height 27
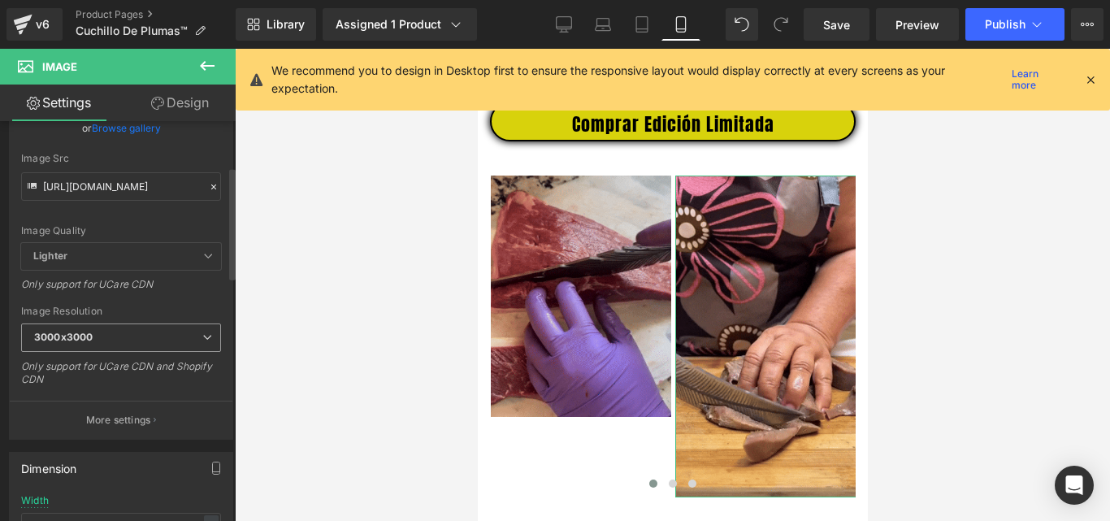
click at [171, 331] on span "3000x3000" at bounding box center [121, 337] width 200 height 28
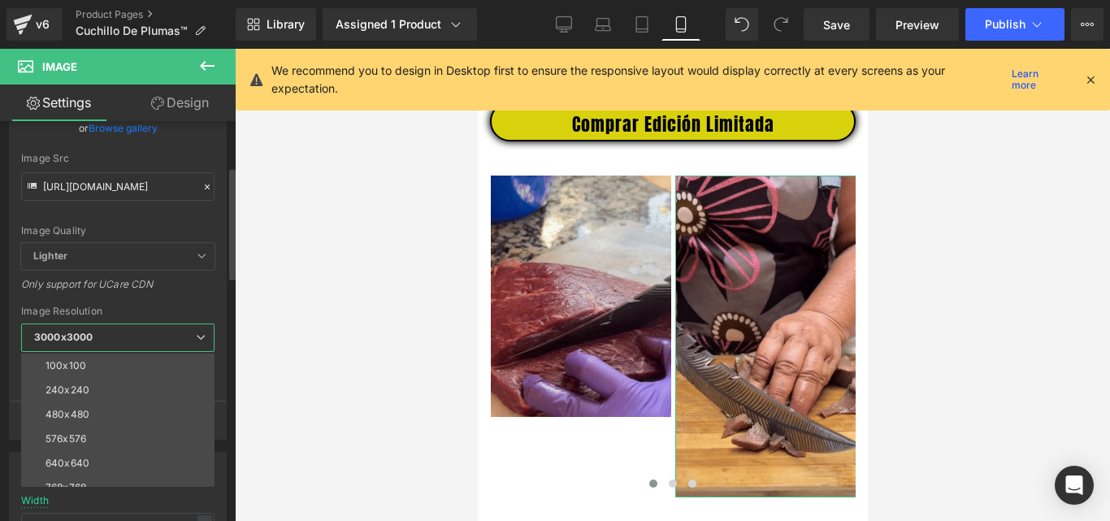
click at [171, 331] on span "3000x3000" at bounding box center [117, 337] width 193 height 28
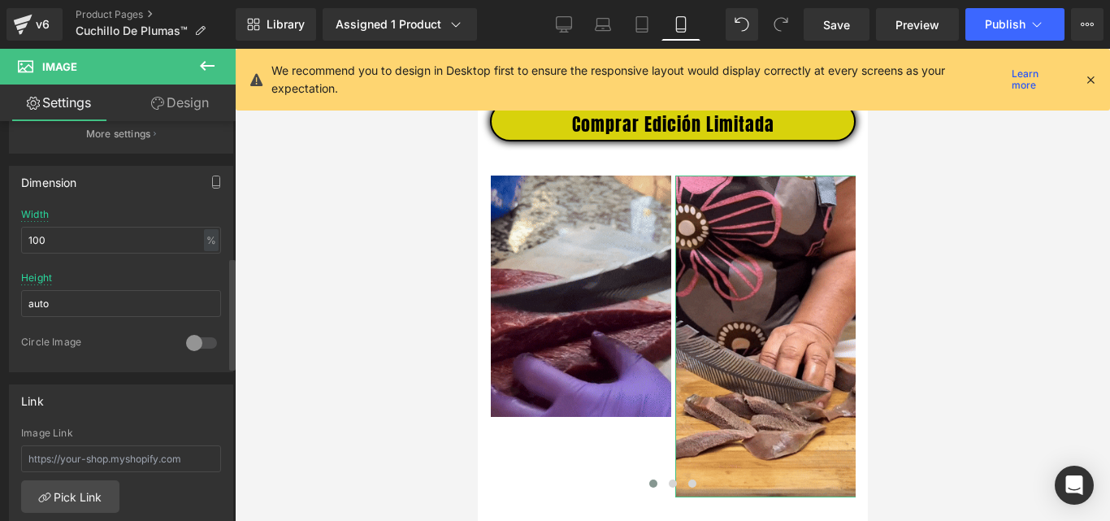
scroll to position [487, 0]
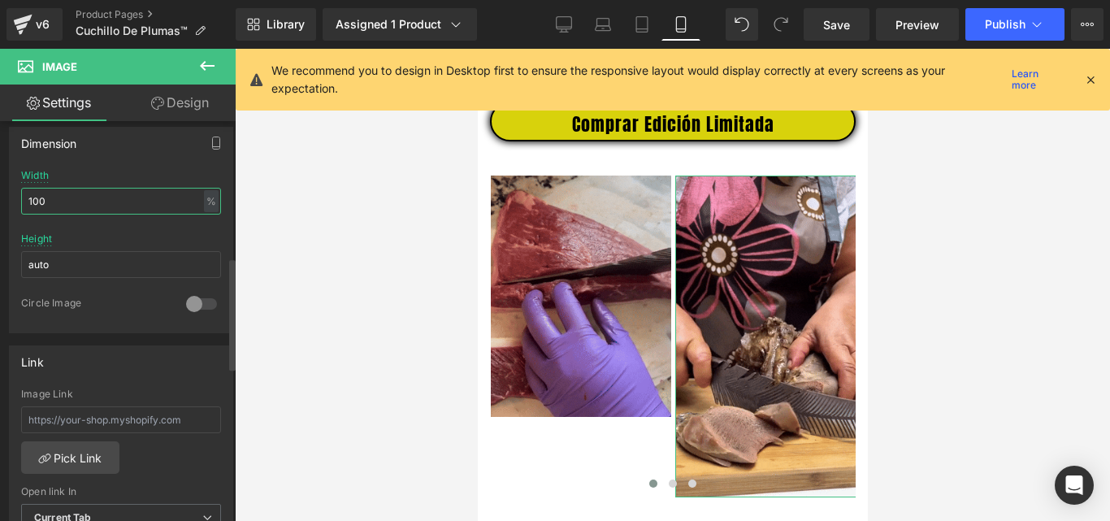
click at [106, 204] on input "100" at bounding box center [121, 201] width 200 height 27
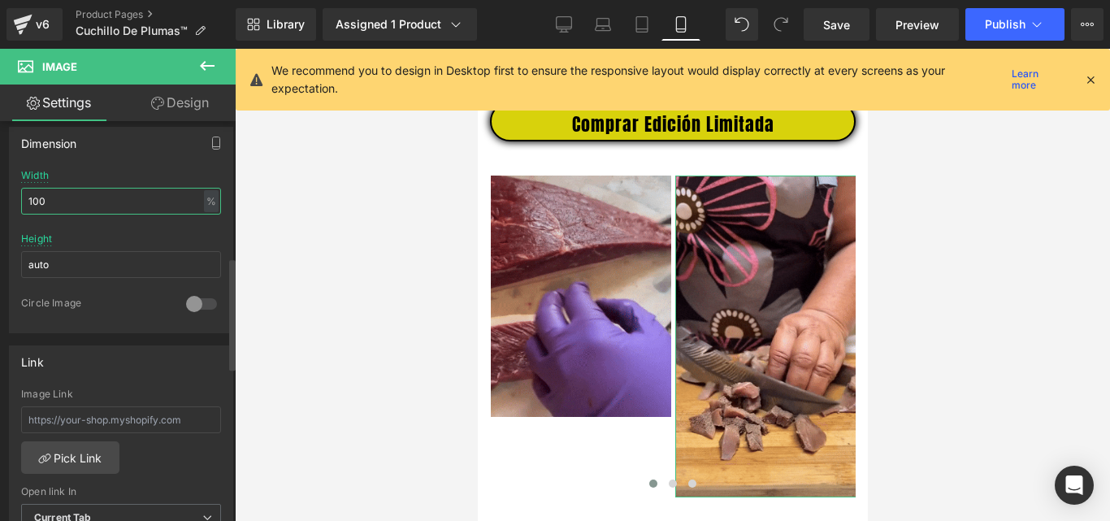
click at [106, 204] on input "100" at bounding box center [121, 201] width 200 height 27
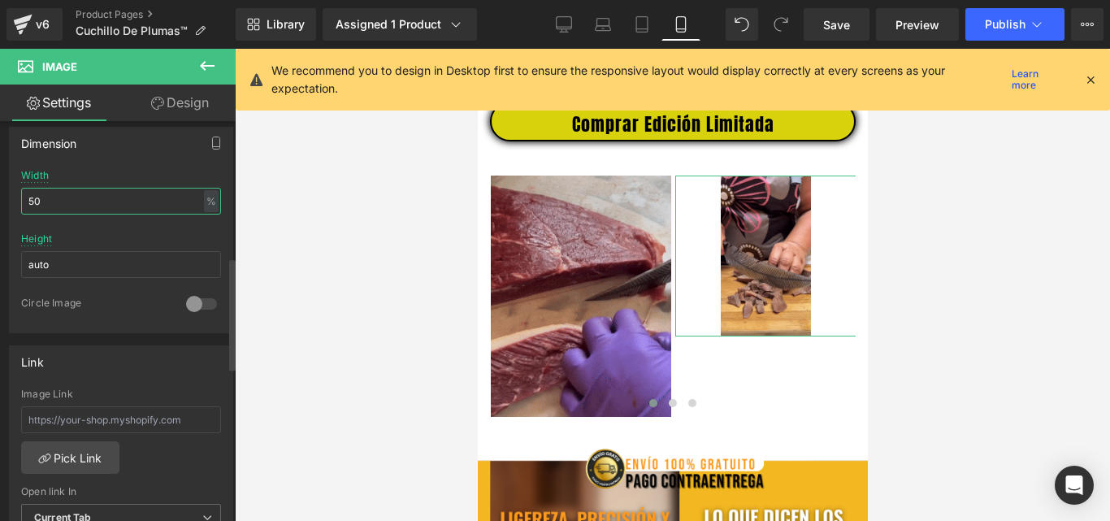
type input "5"
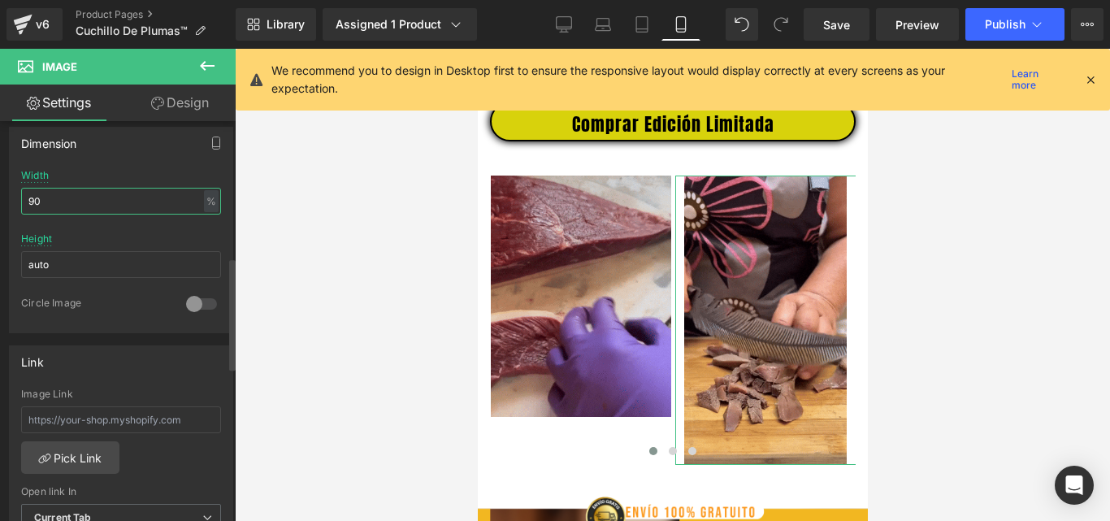
type input "9"
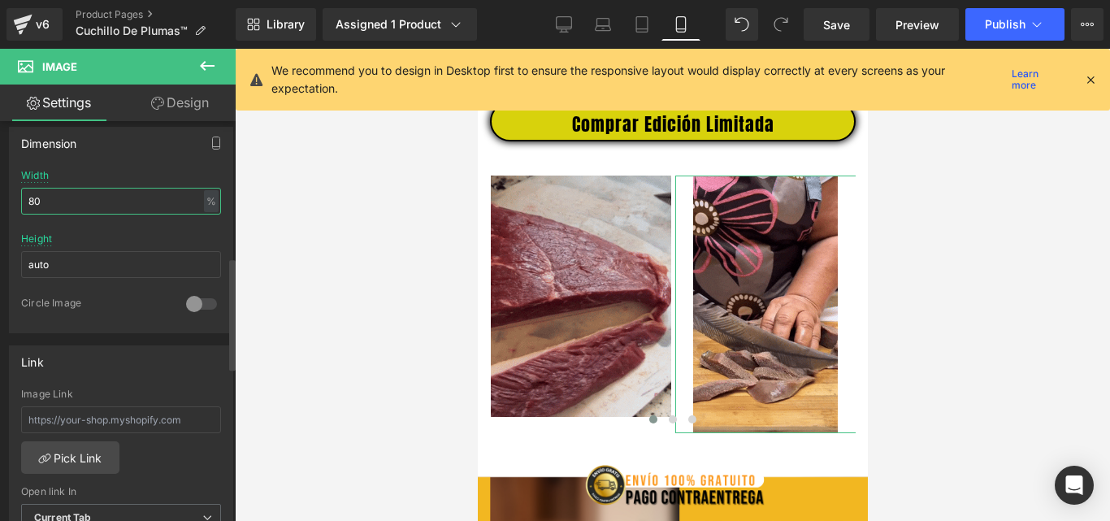
type input "80"
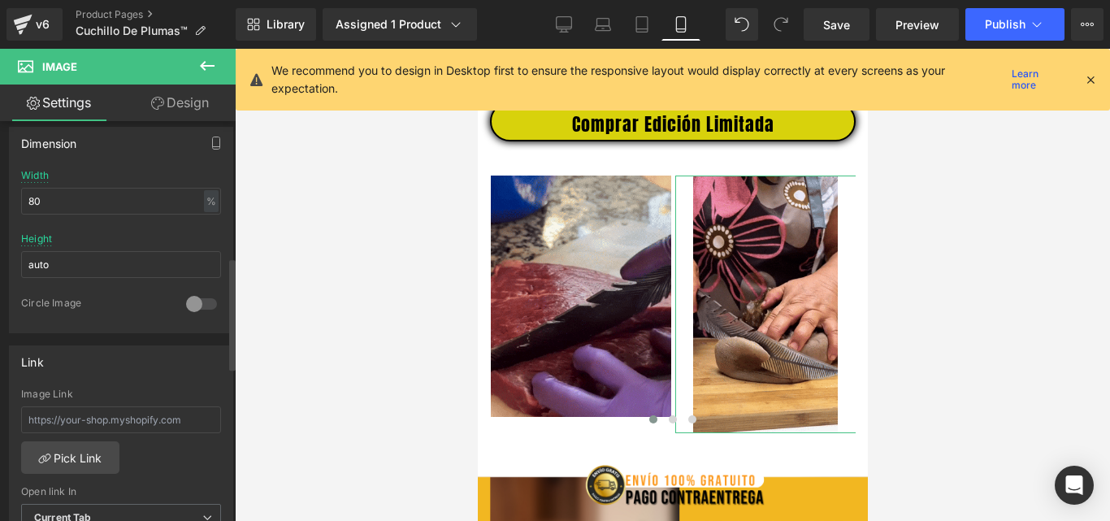
click at [205, 305] on div at bounding box center [201, 304] width 39 height 26
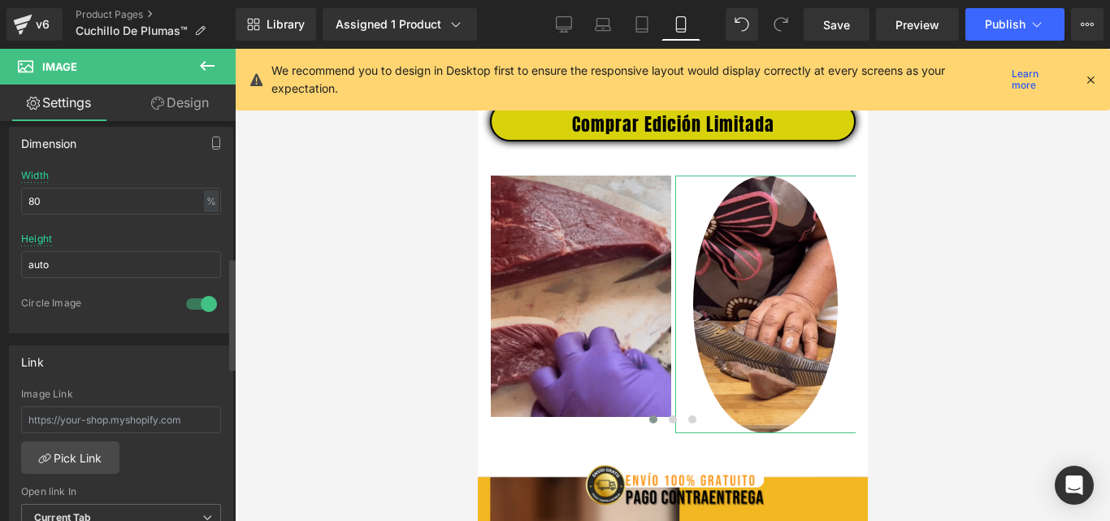
click at [205, 305] on div at bounding box center [201, 304] width 39 height 26
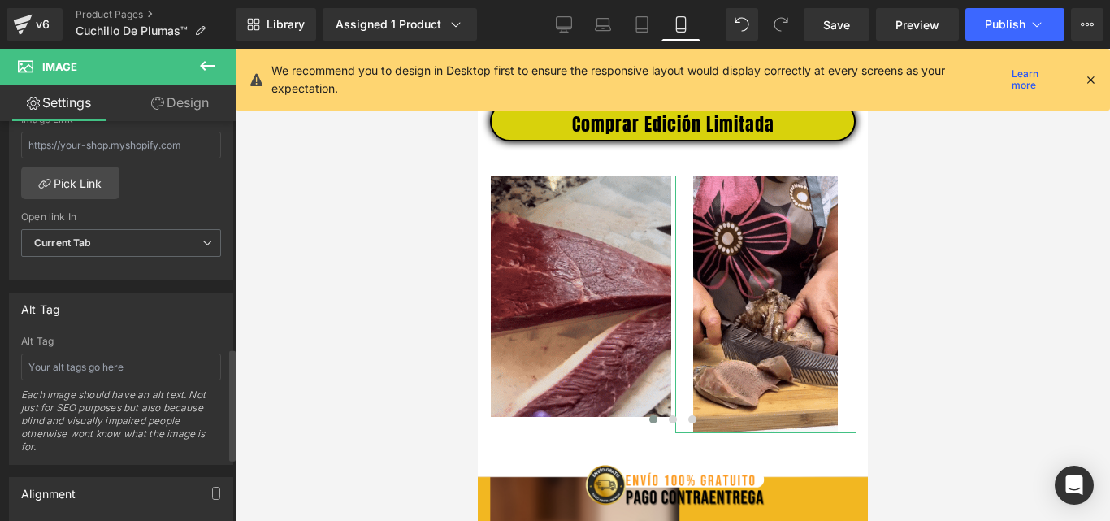
scroll to position [812, 0]
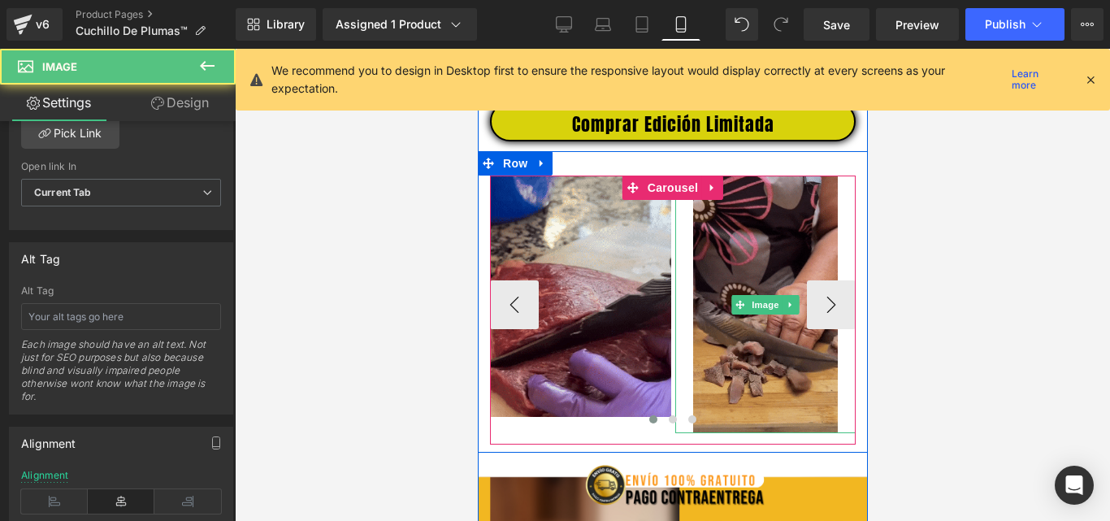
click at [725, 280] on img at bounding box center [764, 303] width 145 height 257
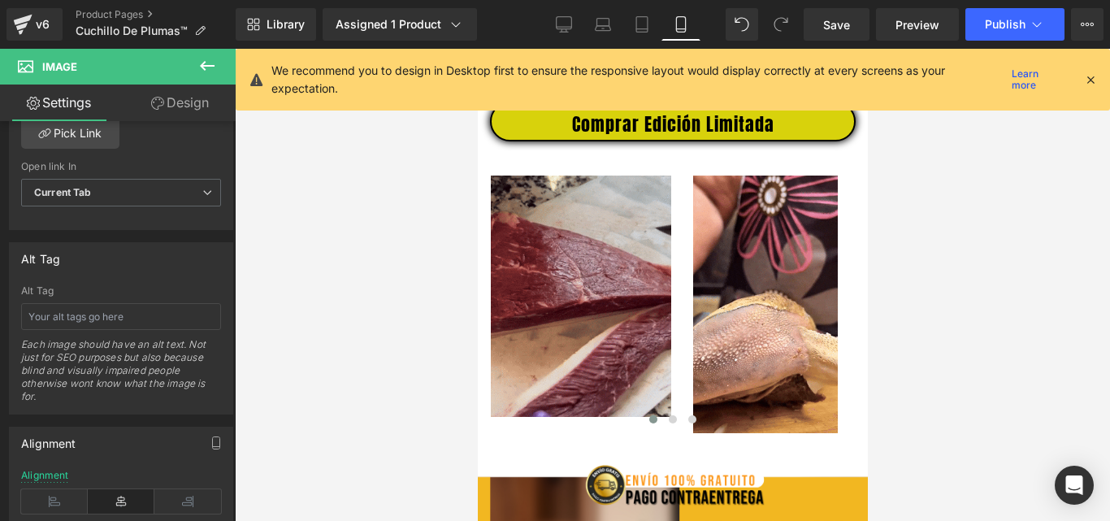
click at [203, 66] on icon at bounding box center [207, 66] width 15 height 10
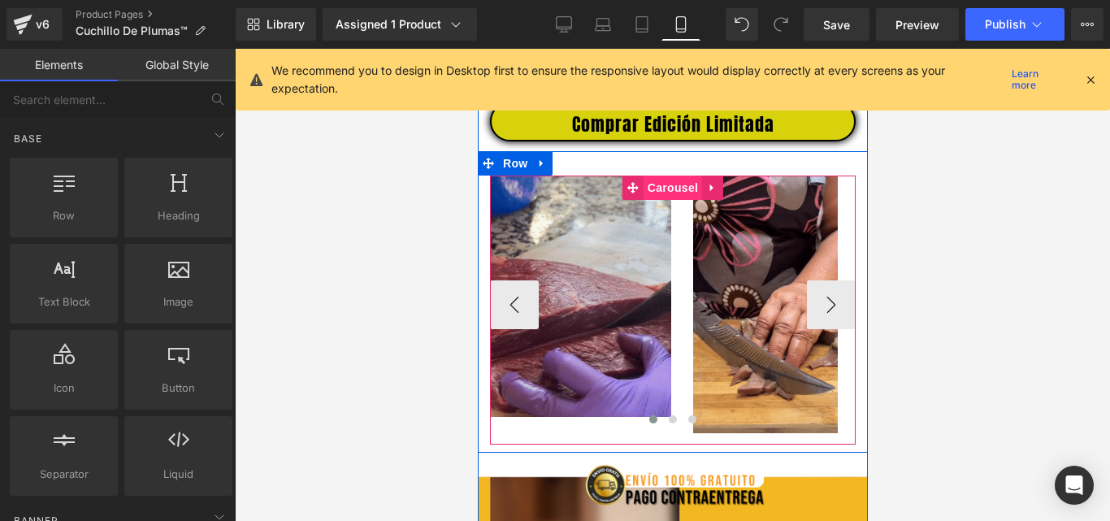
click at [651, 200] on span "Carousel" at bounding box center [672, 187] width 58 height 24
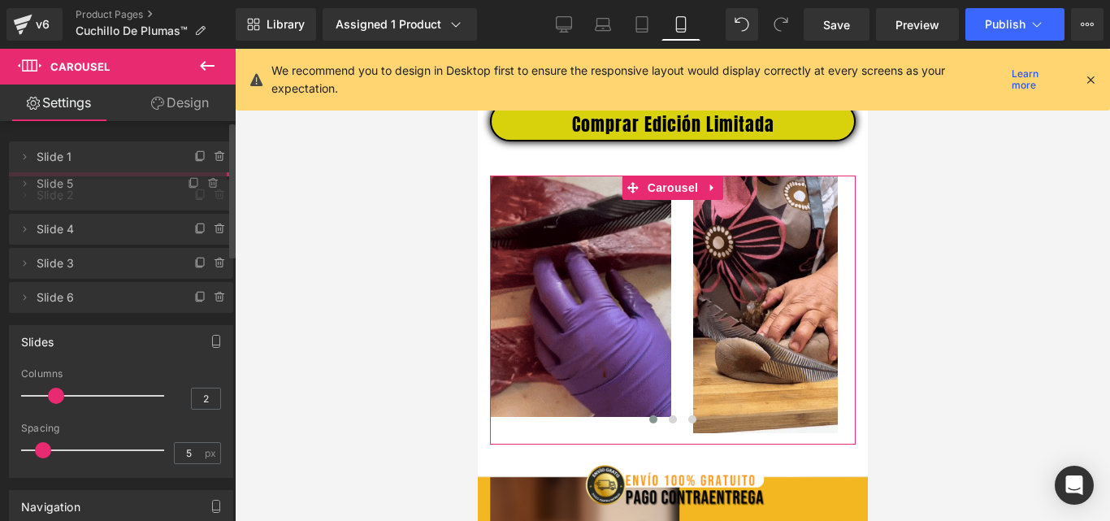
drag, startPoint x: 90, startPoint y: 324, endPoint x: 102, endPoint y: 180, distance: 144.2
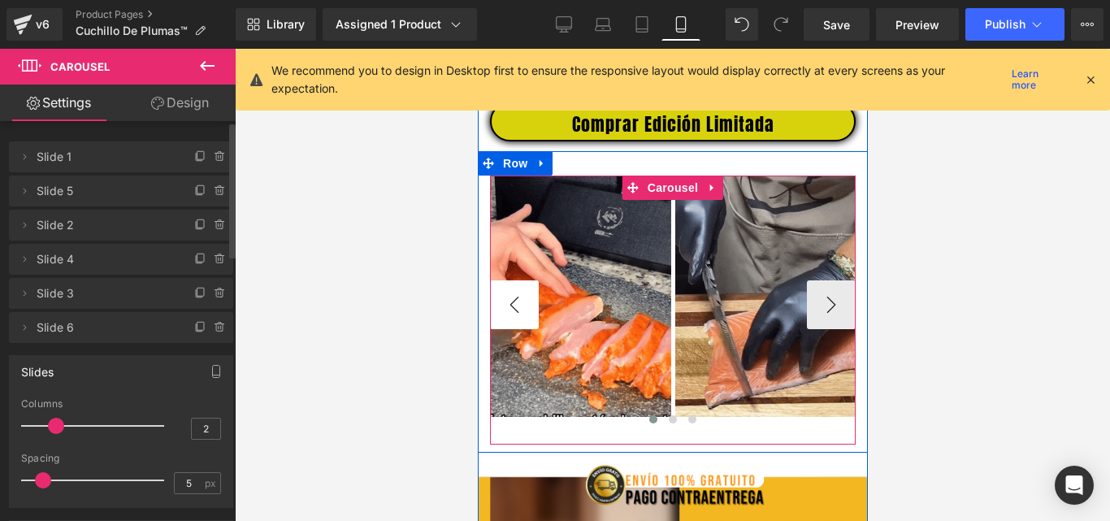
click at [508, 323] on button "‹" at bounding box center [513, 304] width 49 height 49
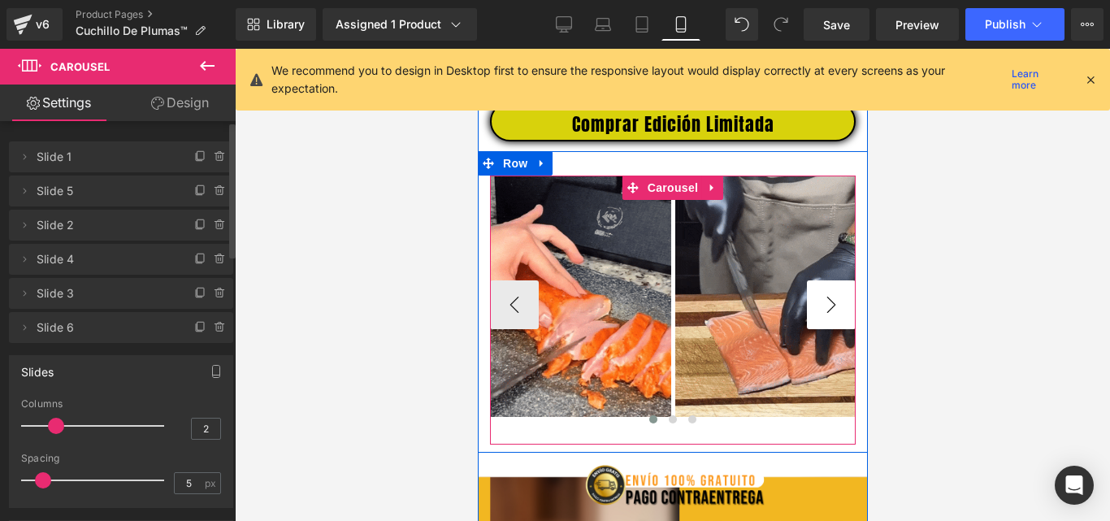
click at [834, 313] on button "›" at bounding box center [830, 304] width 49 height 49
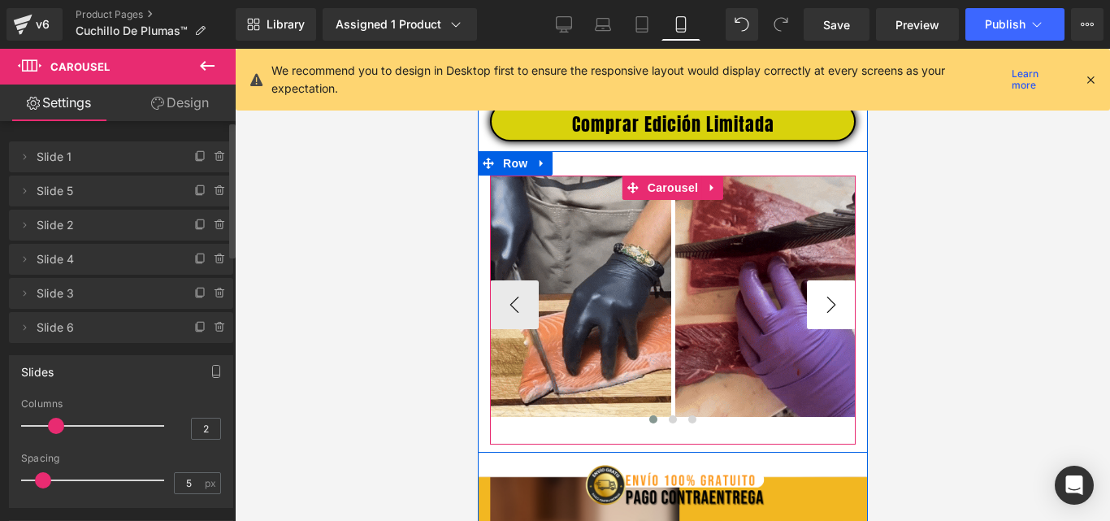
click at [834, 313] on button "›" at bounding box center [830, 304] width 49 height 49
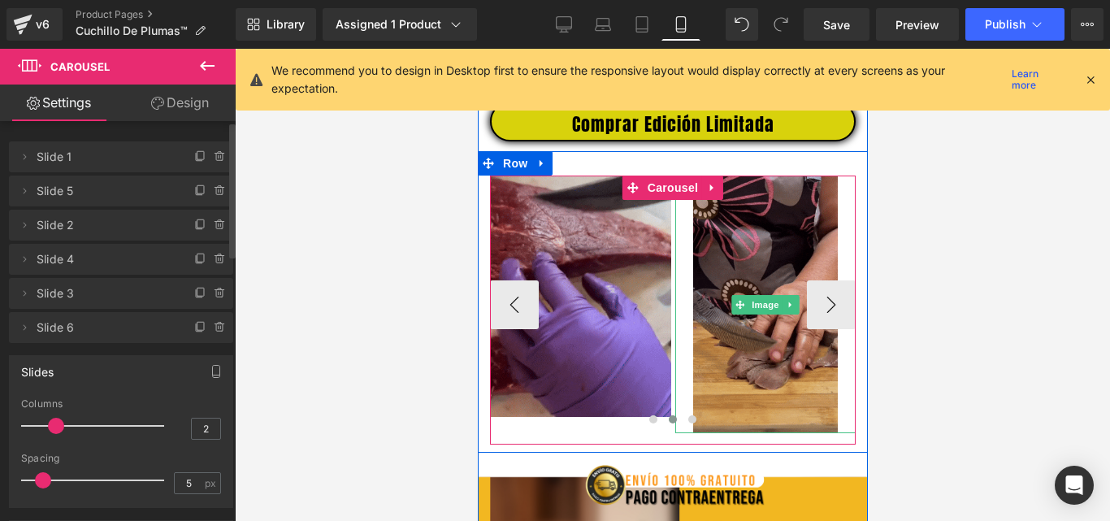
click at [759, 314] on span "Image" at bounding box center [764, 304] width 34 height 19
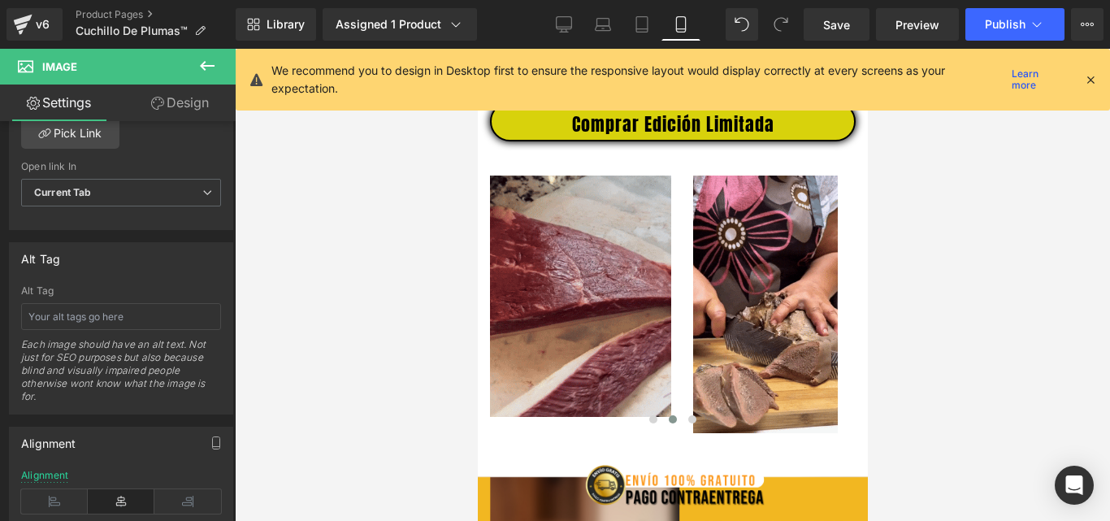
click at [202, 63] on icon at bounding box center [206, 65] width 19 height 19
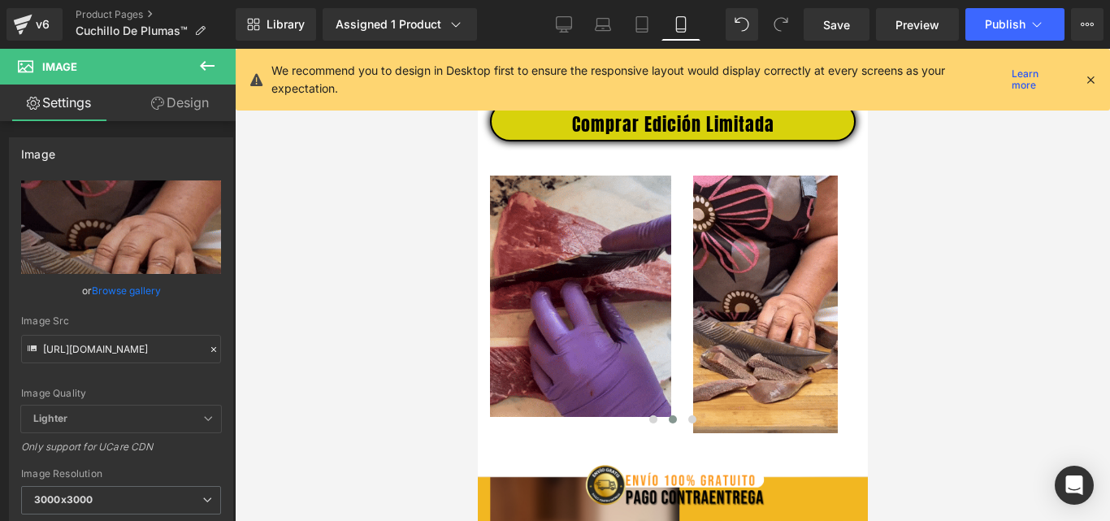
click at [214, 56] on icon at bounding box center [206, 65] width 19 height 19
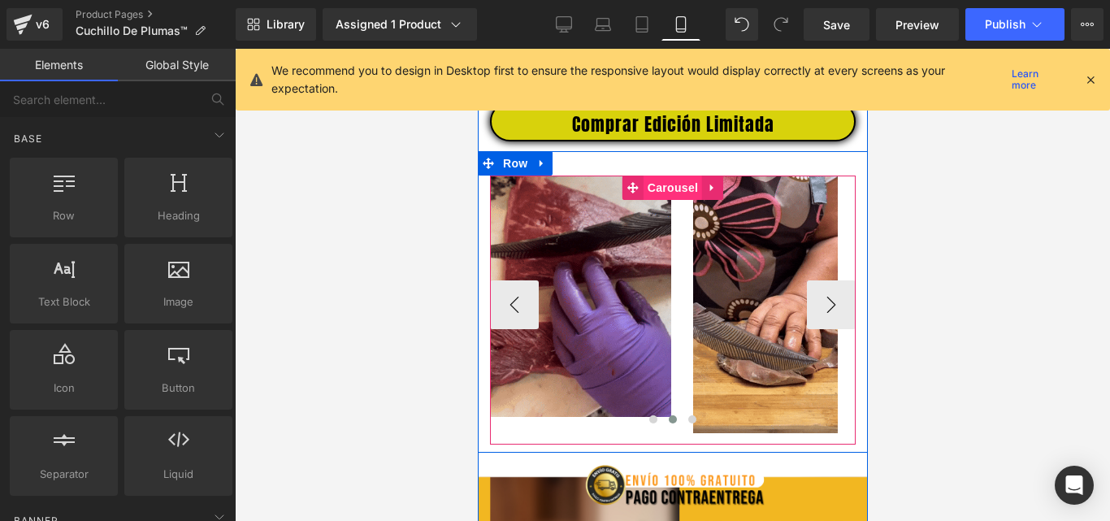
click at [667, 200] on span "Carousel" at bounding box center [672, 187] width 58 height 24
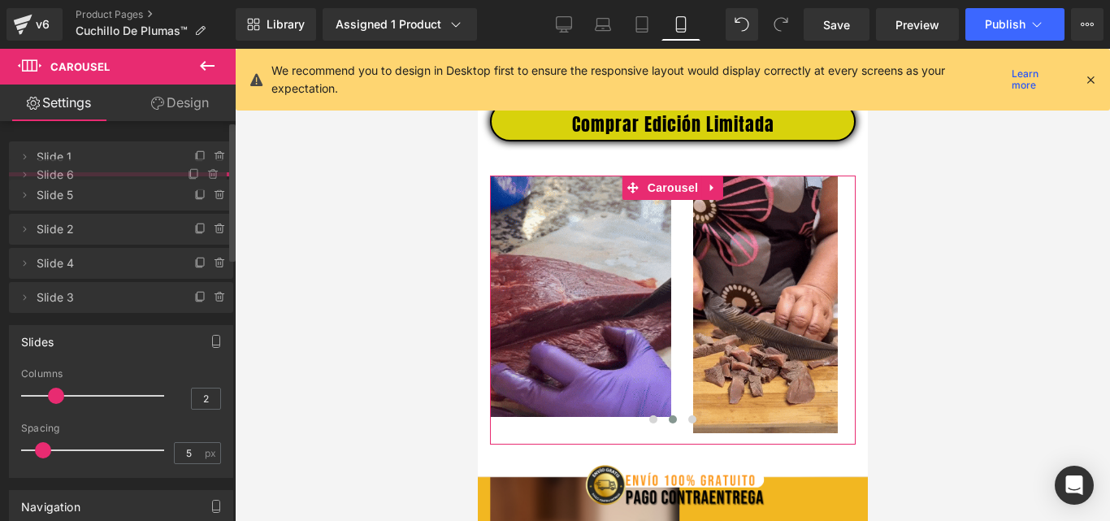
drag, startPoint x: 54, startPoint y: 330, endPoint x: 80, endPoint y: 177, distance: 155.0
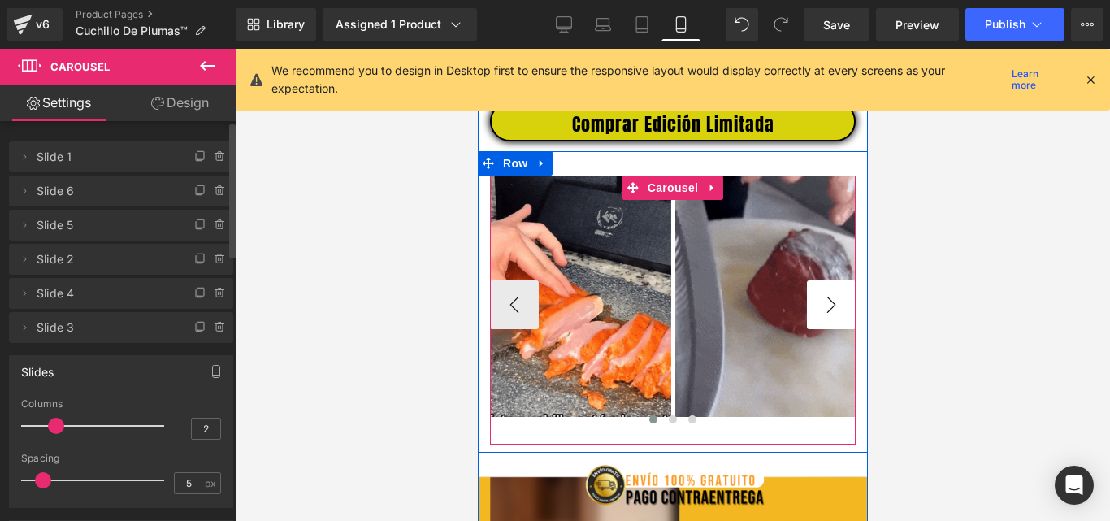
click at [815, 321] on button "›" at bounding box center [830, 304] width 49 height 49
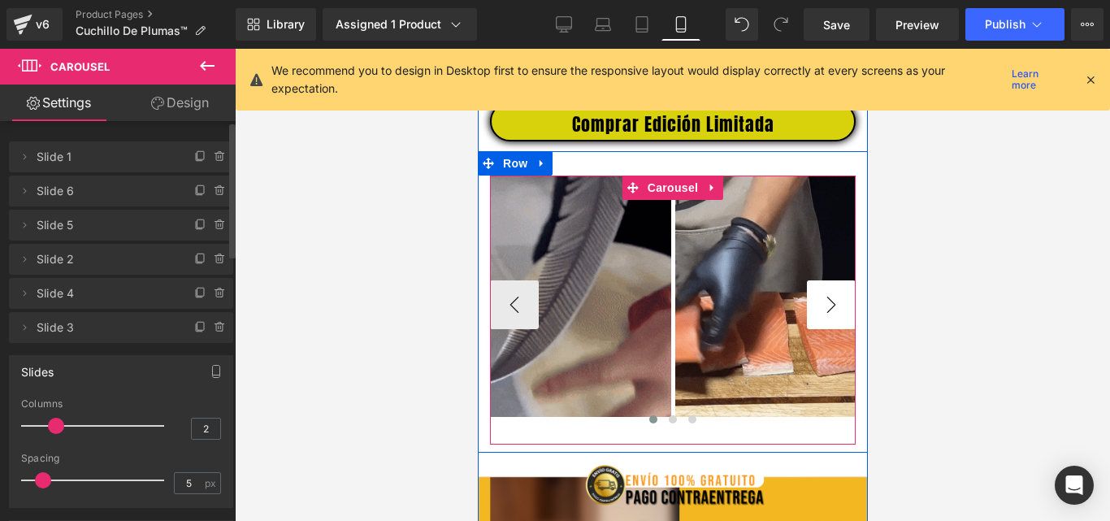
click at [815, 321] on button "›" at bounding box center [830, 304] width 49 height 49
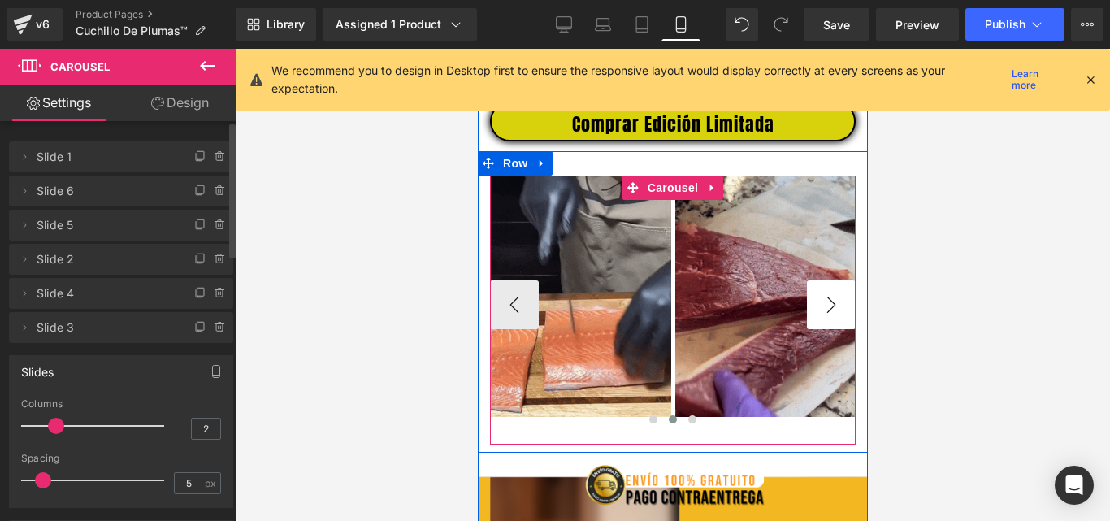
click at [815, 321] on button "›" at bounding box center [830, 304] width 49 height 49
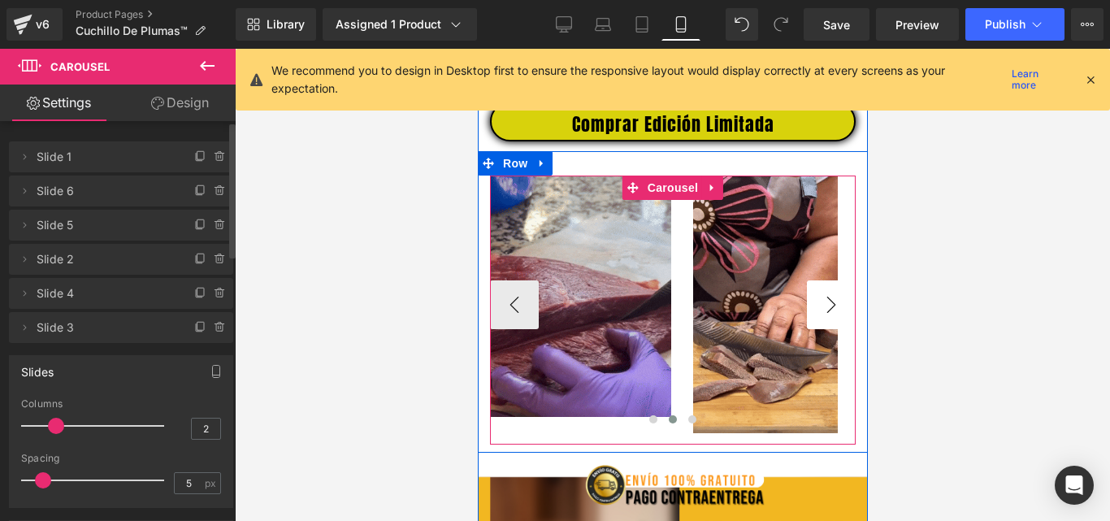
click at [815, 321] on button "›" at bounding box center [830, 304] width 49 height 49
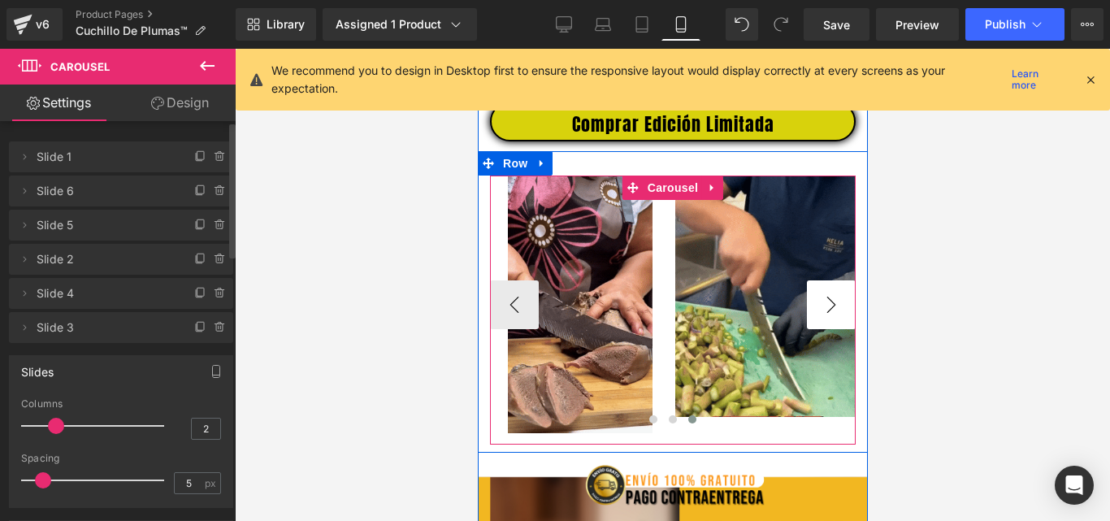
click at [815, 321] on button "›" at bounding box center [830, 304] width 49 height 49
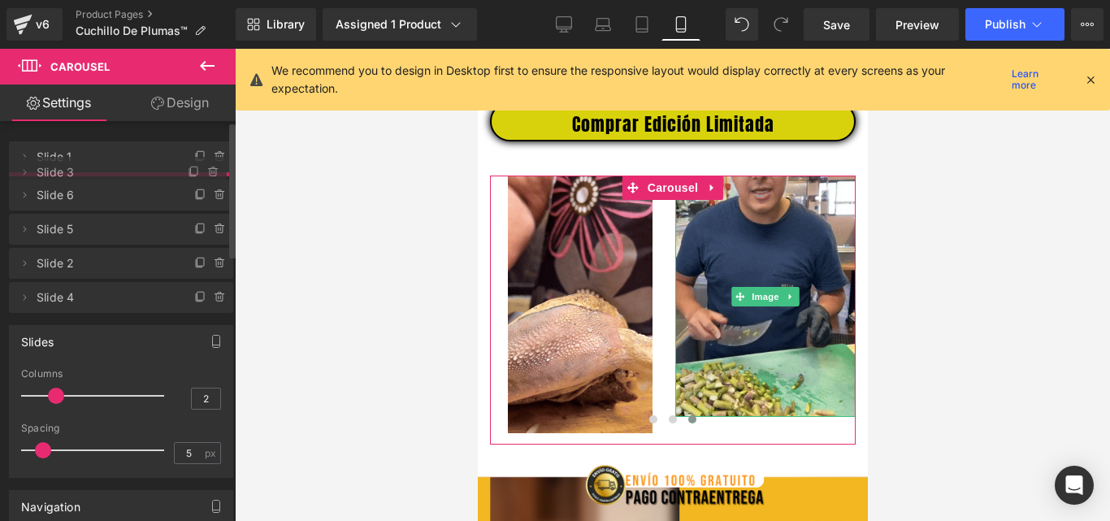
drag, startPoint x: 88, startPoint y: 330, endPoint x: 95, endPoint y: 175, distance: 154.5
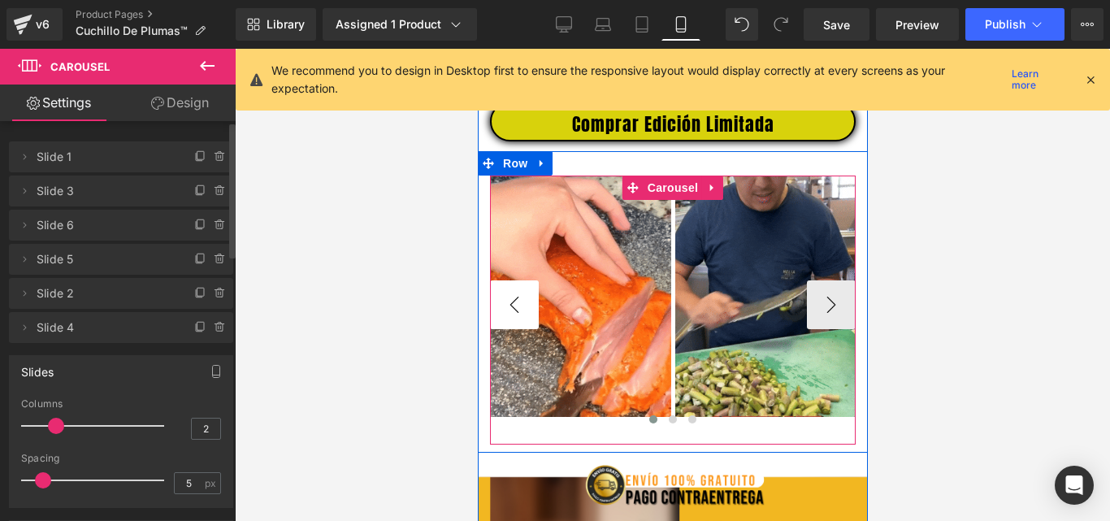
click at [519, 321] on button "‹" at bounding box center [513, 304] width 49 height 49
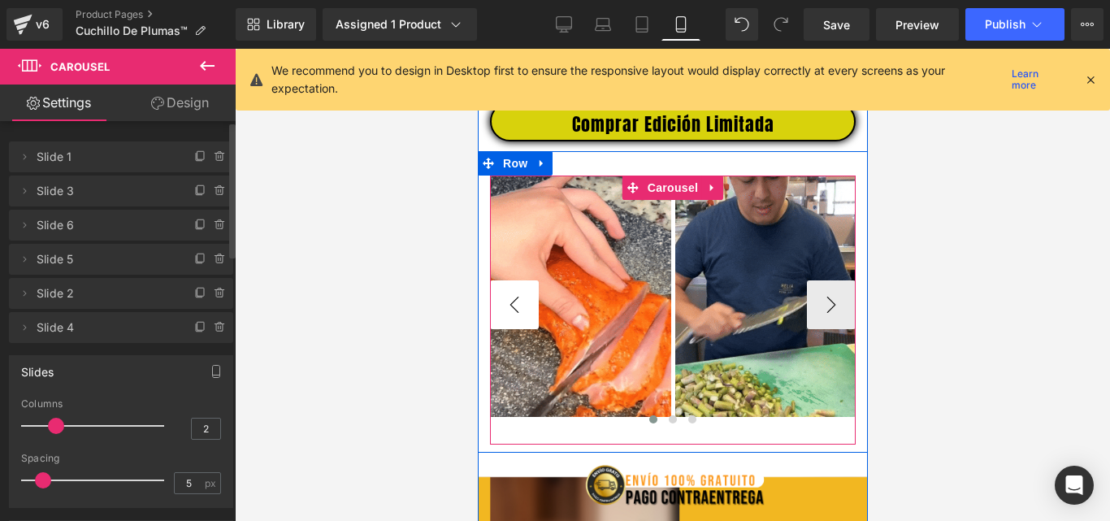
click at [519, 321] on button "‹" at bounding box center [513, 304] width 49 height 49
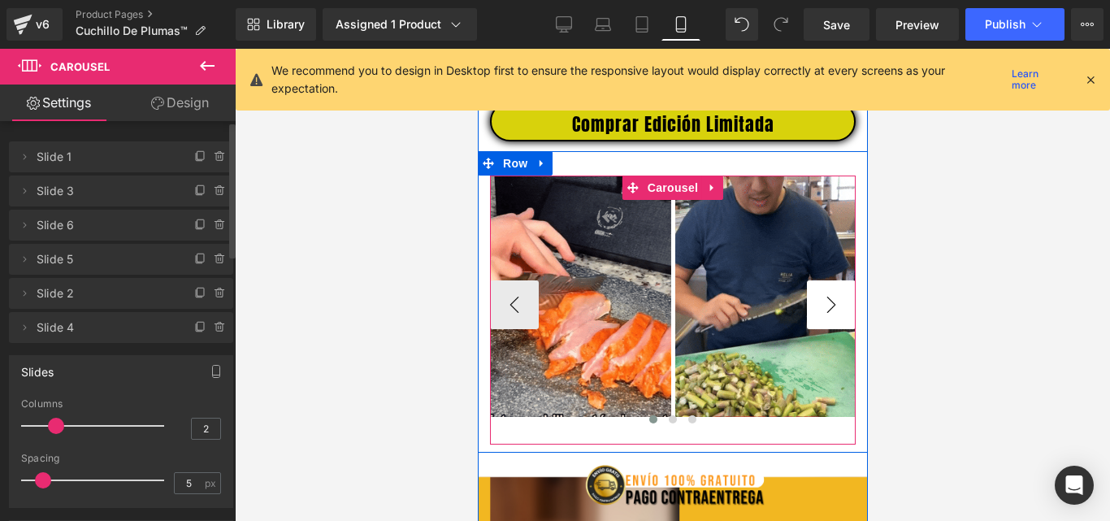
click at [814, 305] on button "›" at bounding box center [830, 304] width 49 height 49
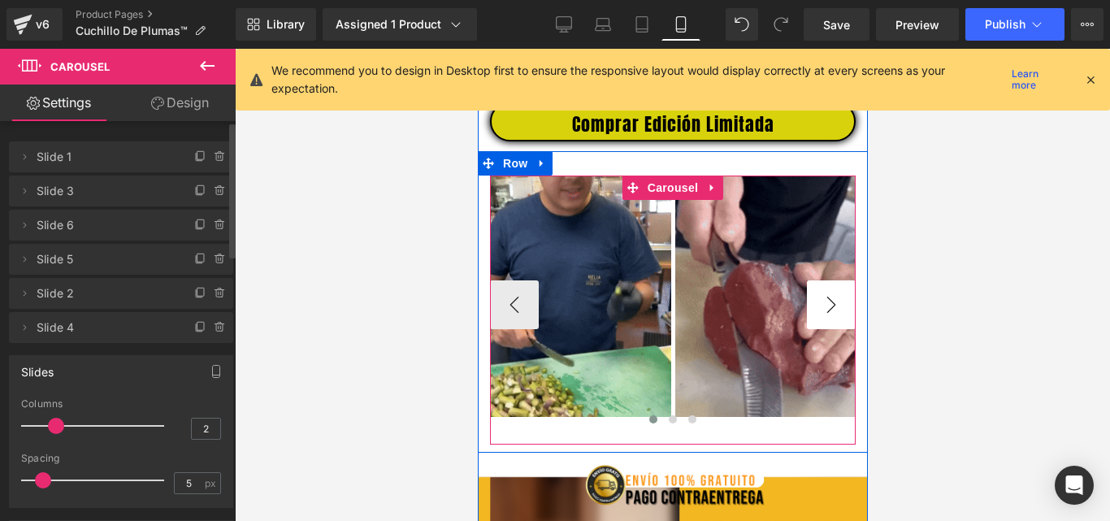
click at [814, 305] on button "›" at bounding box center [830, 304] width 49 height 49
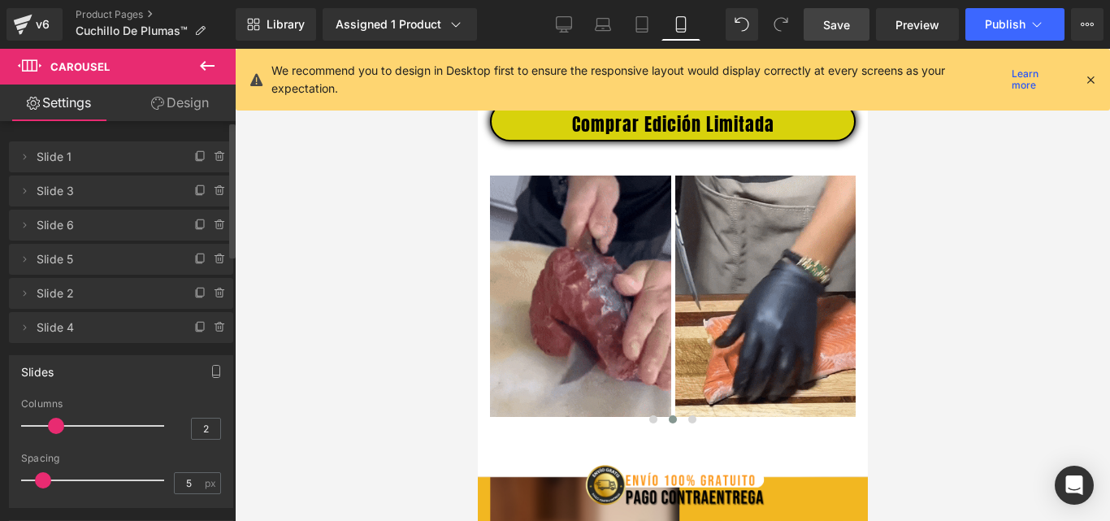
click at [837, 29] on span "Save" at bounding box center [836, 24] width 27 height 17
